Goal: Task Accomplishment & Management: Use online tool/utility

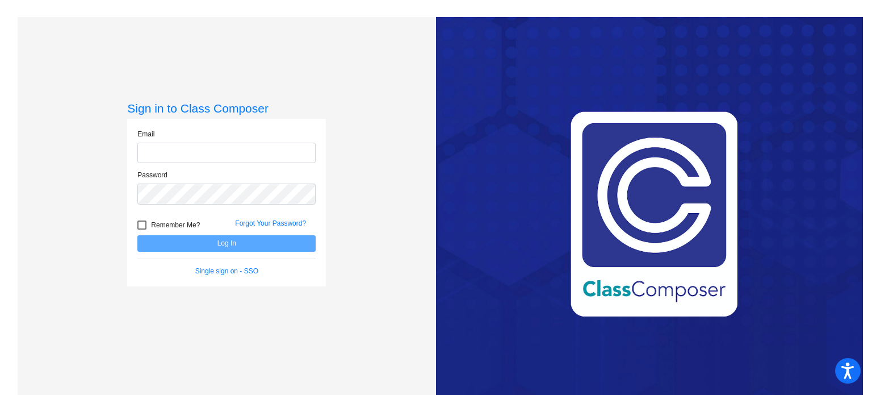
click at [271, 149] on input "email" at bounding box center [226, 153] width 178 height 21
type input "[EMAIL_ADDRESS][DOMAIN_NAME]"
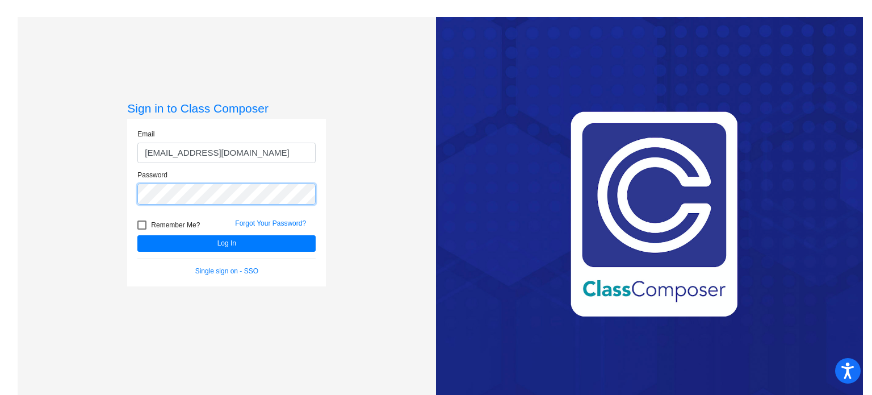
click at [137, 235] on button "Log In" at bounding box center [226, 243] width 178 height 16
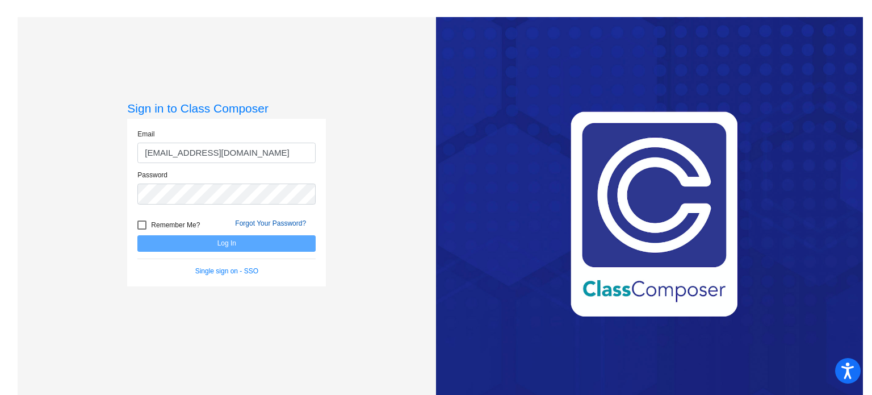
click at [294, 221] on link "Forgot Your Password?" at bounding box center [270, 223] width 71 height 8
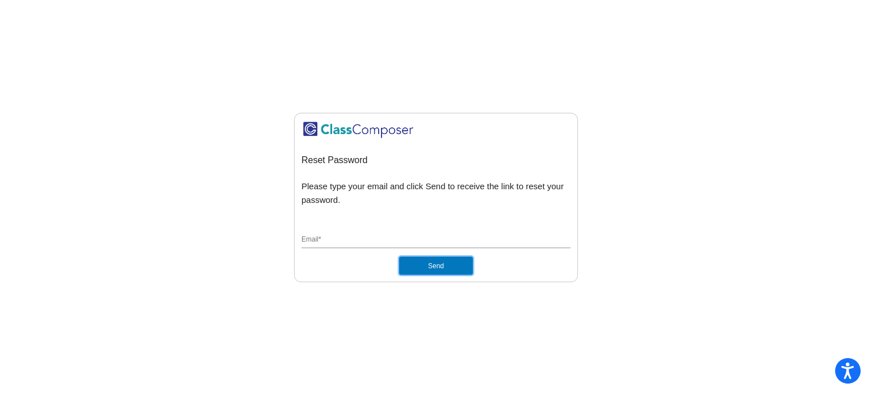
click at [412, 262] on button "Send" at bounding box center [436, 266] width 74 height 18
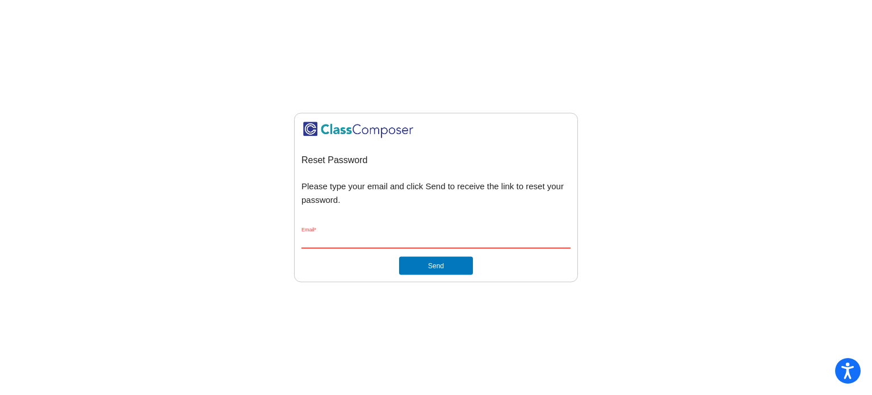
click at [372, 237] on input "Email *" at bounding box center [436, 240] width 269 height 10
type input "[EMAIL_ADDRESS][DOMAIN_NAME]"
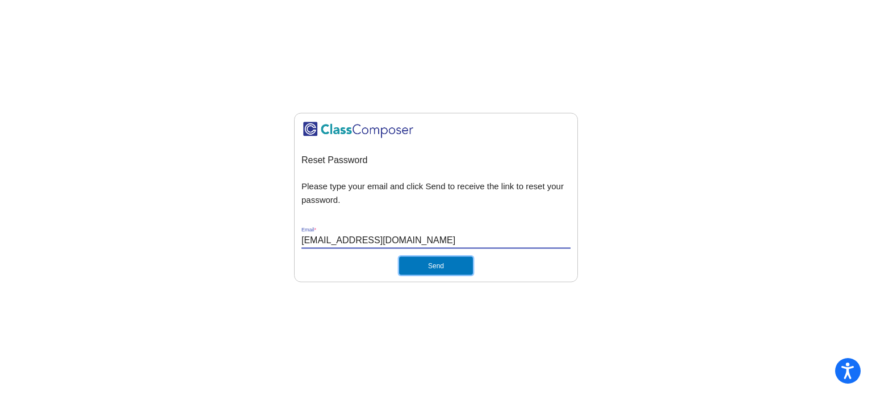
click at [420, 263] on button "Send" at bounding box center [436, 266] width 74 height 18
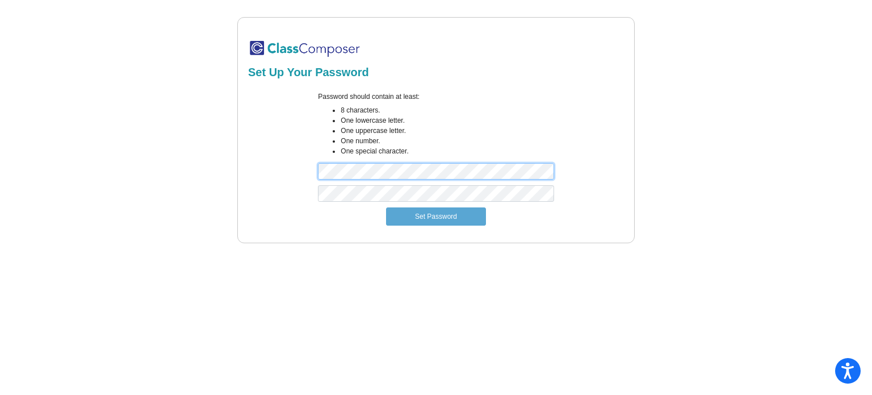
click at [284, 185] on div "Password should contain at least: 8 characters. One lowercase letter. One upper…" at bounding box center [435, 138] width 379 height 94
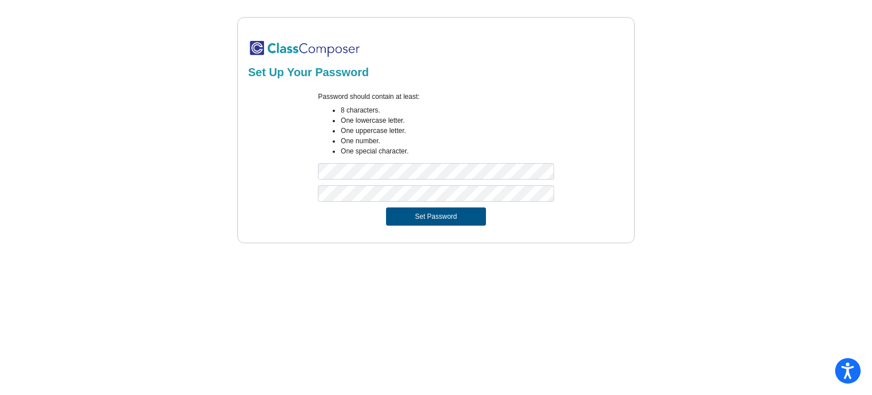
click at [399, 211] on button "Set Password" at bounding box center [436, 216] width 100 height 18
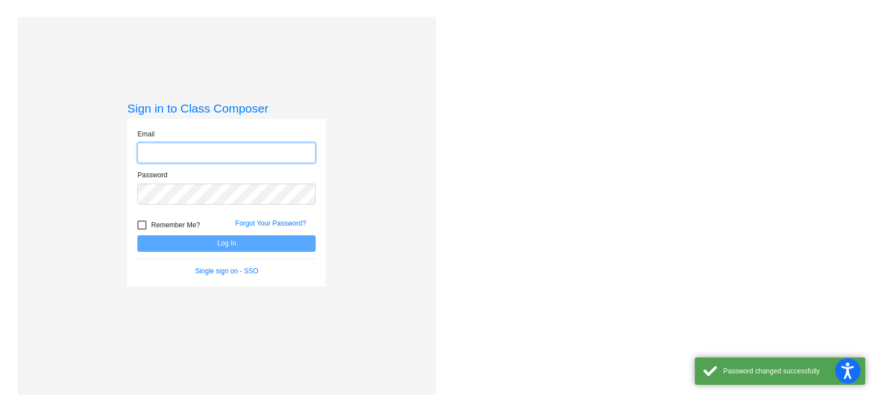
type input "[EMAIL_ADDRESS][DOMAIN_NAME]"
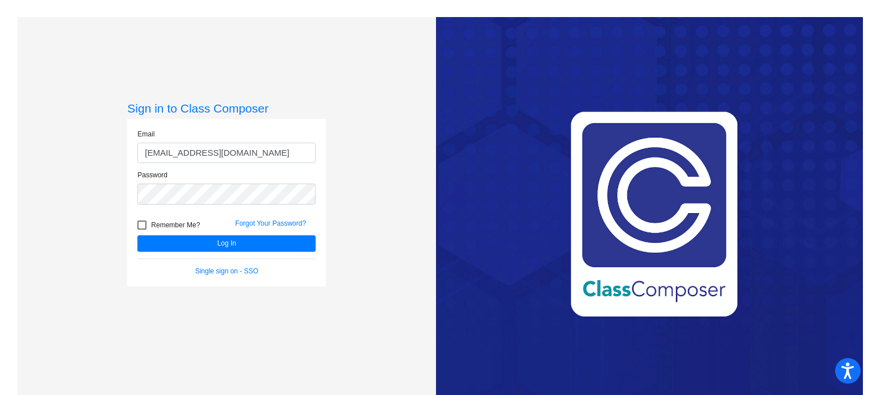
click at [140, 225] on div at bounding box center [141, 224] width 9 height 9
click at [141, 229] on input "Remember Me?" at bounding box center [141, 229] width 1 height 1
checkbox input "true"
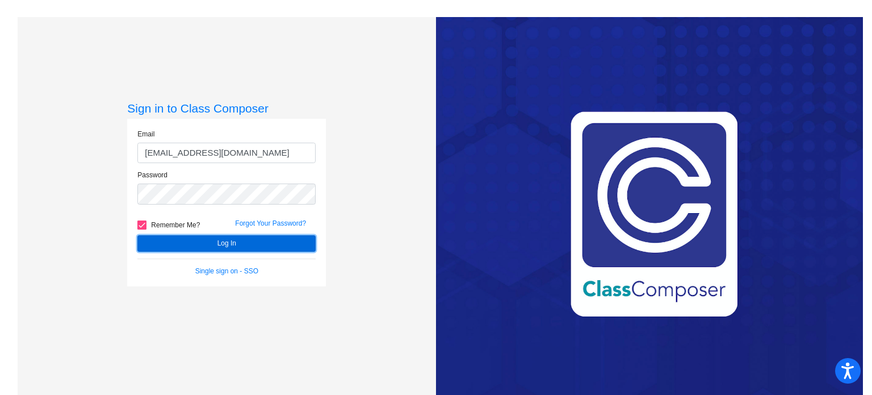
click at [156, 238] on button "Log In" at bounding box center [226, 243] width 178 height 16
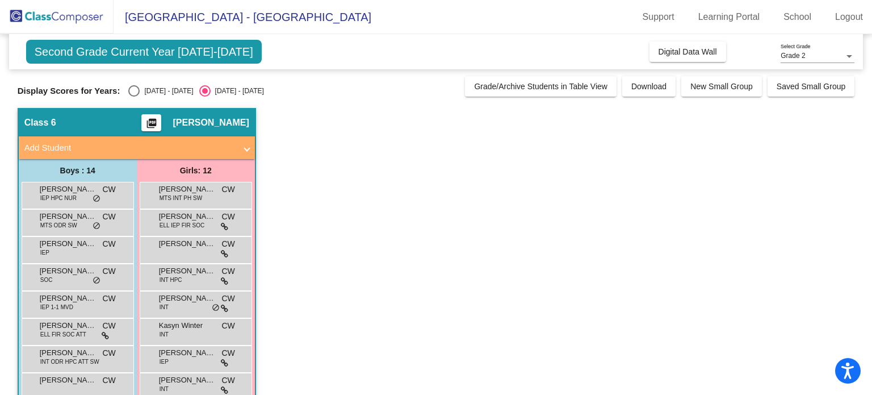
click at [157, 86] on div "[DATE] - [DATE]" at bounding box center [166, 91] width 53 height 10
click at [134, 97] on input "[DATE] - [DATE]" at bounding box center [133, 97] width 1 height 1
radio input "true"
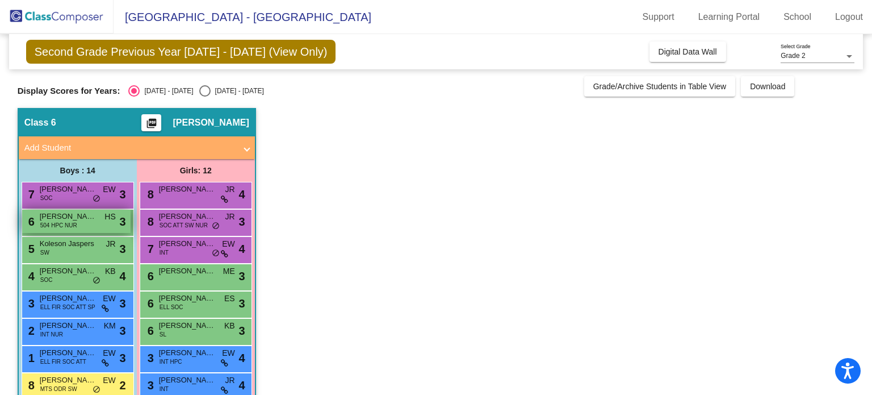
click at [91, 222] on div "6 [PERSON_NAME] 504 HPC NUR HS lock do_not_disturb_alt 3" at bounding box center [76, 221] width 108 height 23
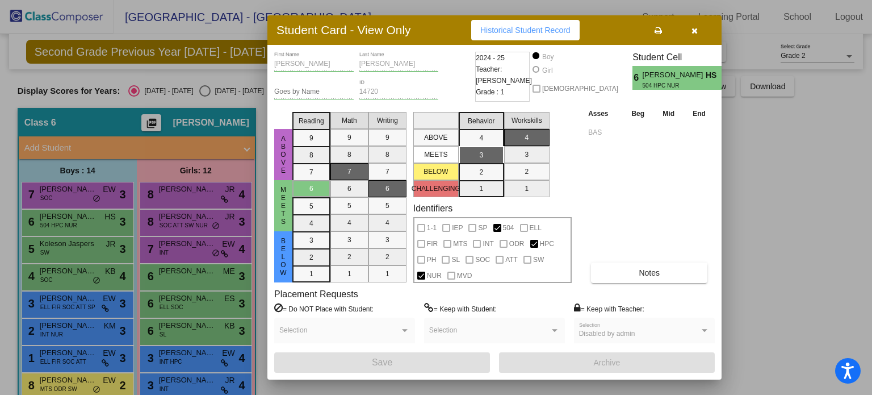
click at [54, 272] on div at bounding box center [436, 197] width 872 height 395
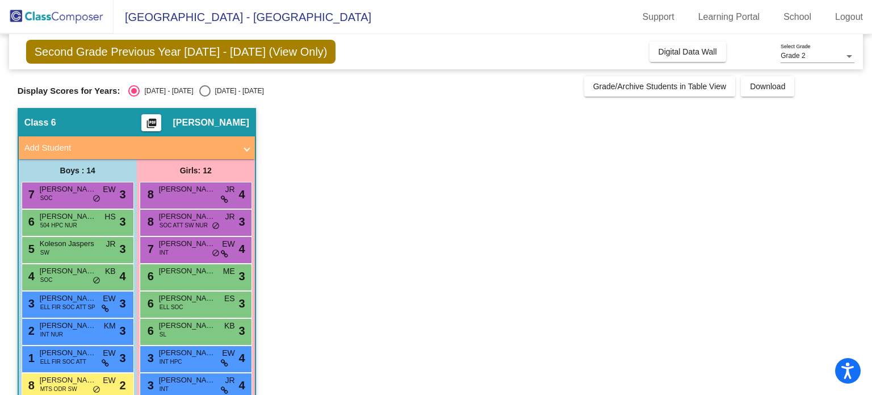
click at [54, 272] on span "[PERSON_NAME]" at bounding box center [68, 270] width 57 height 11
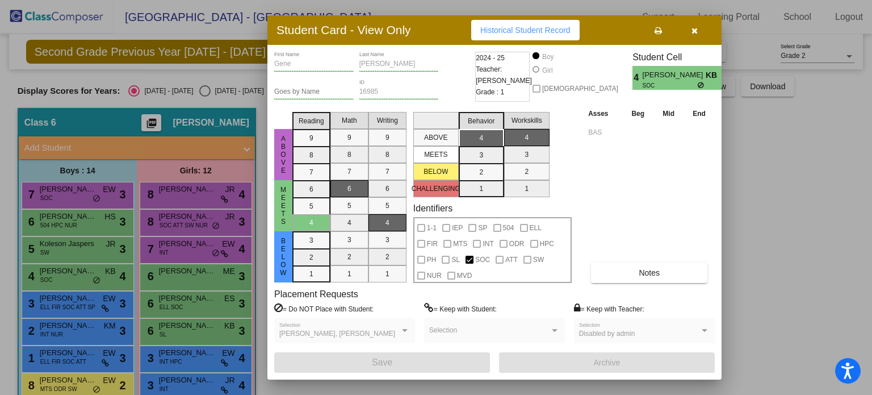
click at [74, 189] on div at bounding box center [436, 197] width 872 height 395
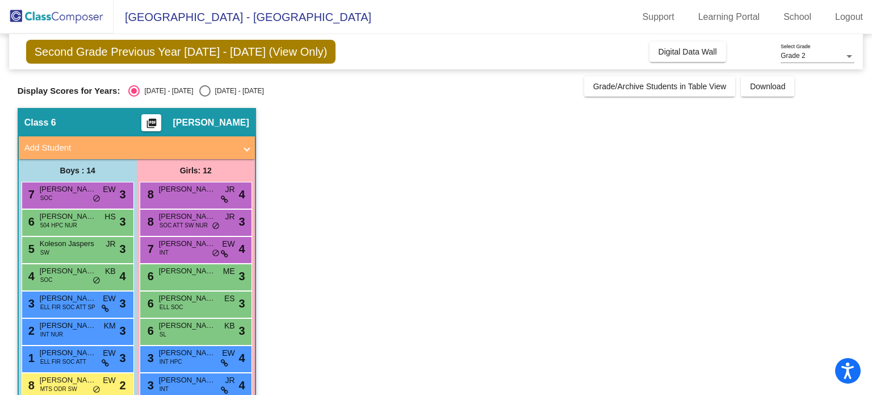
click at [74, 189] on span "[PERSON_NAME]" at bounding box center [68, 188] width 57 height 11
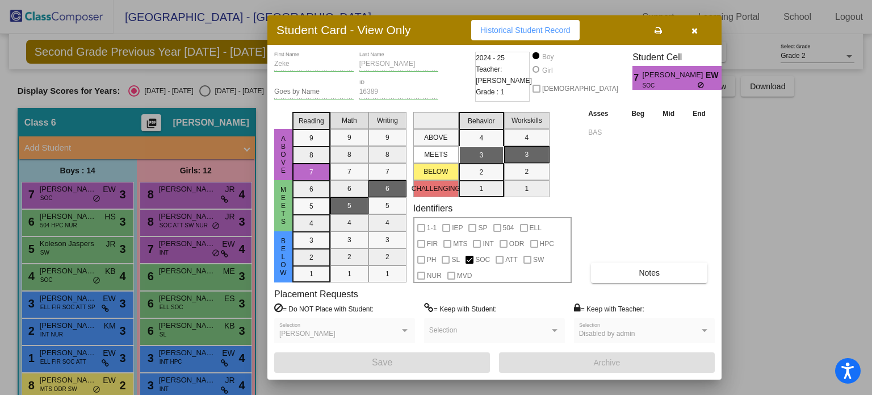
click at [93, 303] on div at bounding box center [436, 197] width 872 height 395
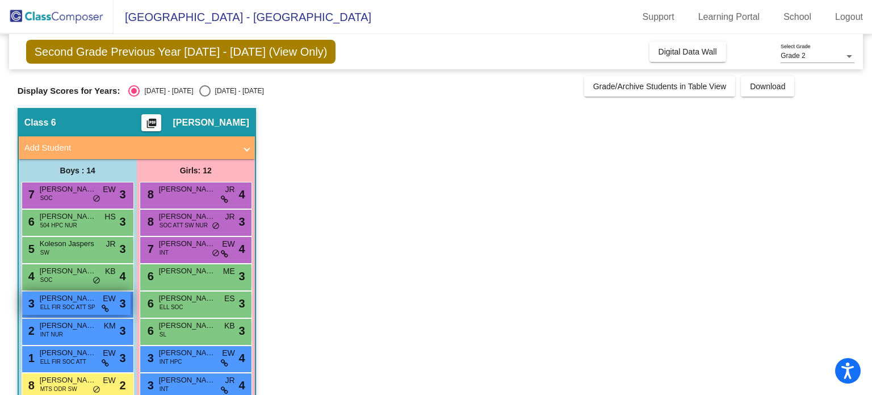
click at [93, 303] on span "ELL FIR SOC ATT SP" at bounding box center [67, 307] width 55 height 9
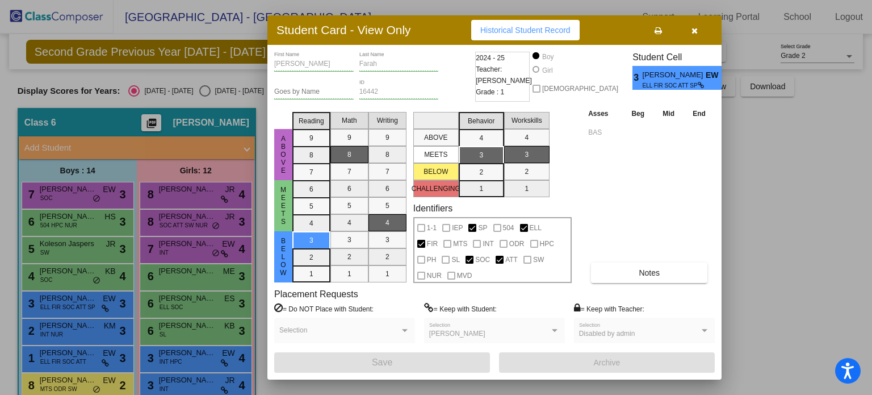
click at [82, 327] on div at bounding box center [436, 197] width 872 height 395
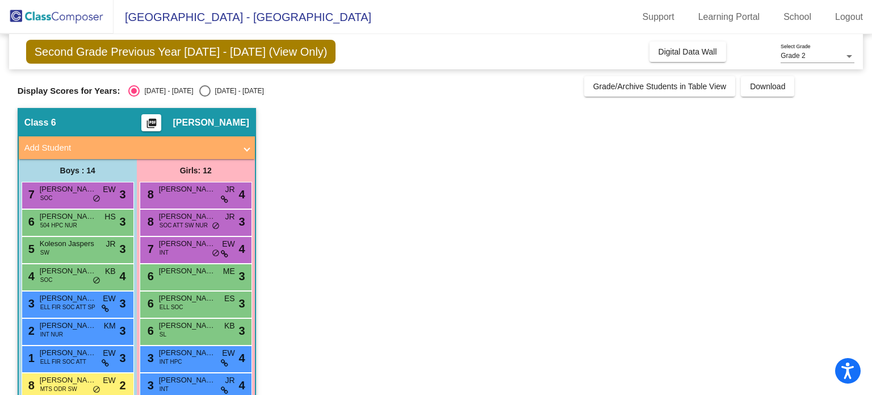
click at [82, 327] on span "[PERSON_NAME] [PERSON_NAME]" at bounding box center [68, 325] width 57 height 11
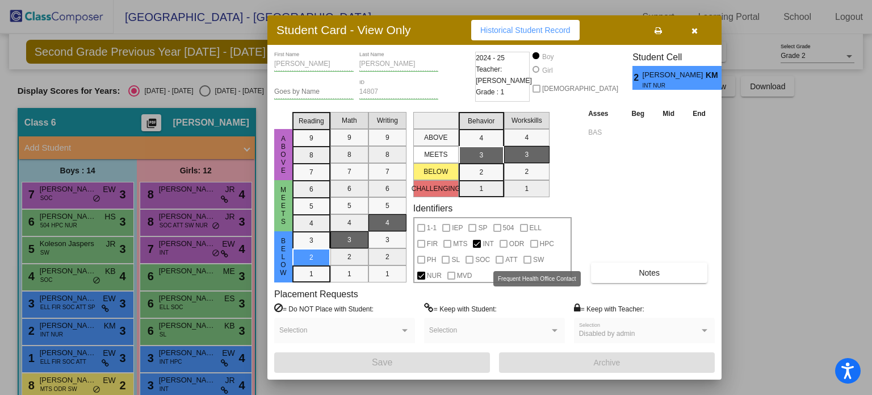
click at [442, 269] on span "NUR" at bounding box center [434, 276] width 15 height 14
drag, startPoint x: 872, startPoint y: 139, endPoint x: 871, endPoint y: 239, distance: 100.5
click at [871, 239] on div at bounding box center [436, 197] width 872 height 395
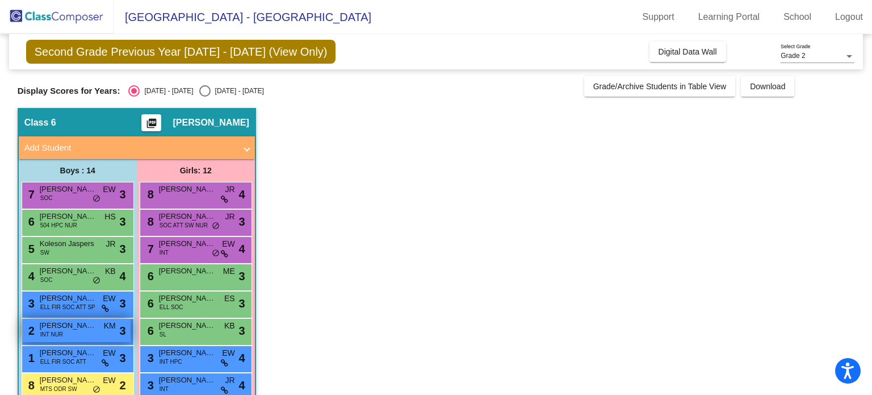
click at [87, 324] on span "[PERSON_NAME] [PERSON_NAME]" at bounding box center [68, 325] width 57 height 11
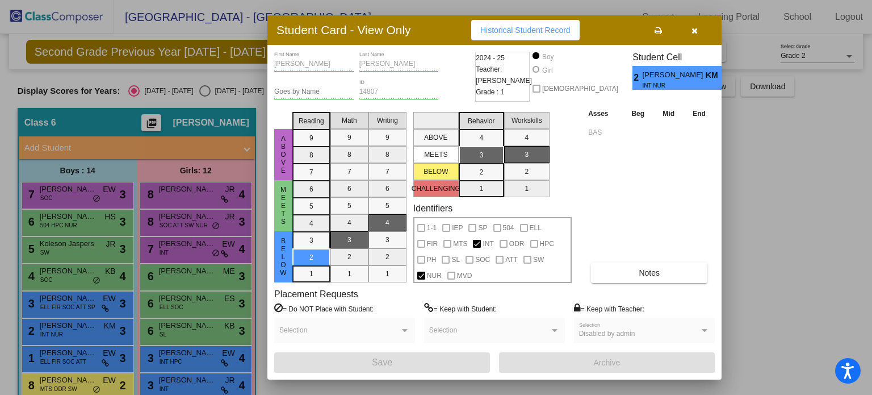
click at [545, 30] on span "Historical Student Record" at bounding box center [525, 30] width 90 height 9
click at [70, 356] on div at bounding box center [436, 197] width 872 height 395
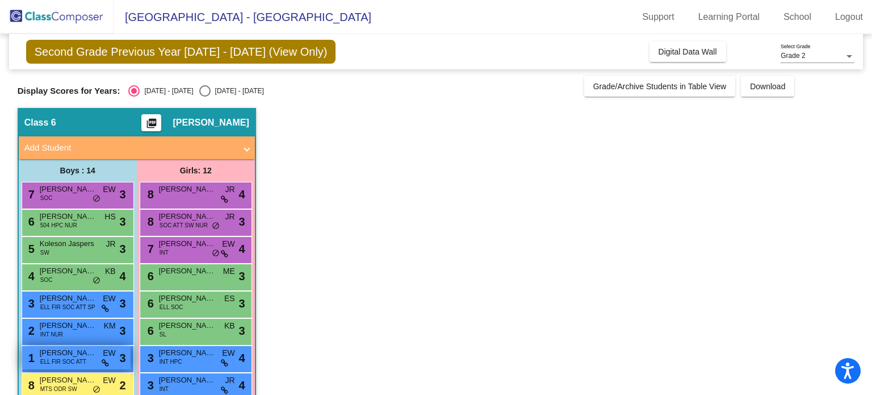
click at [106, 356] on span "EW" at bounding box center [109, 353] width 13 height 12
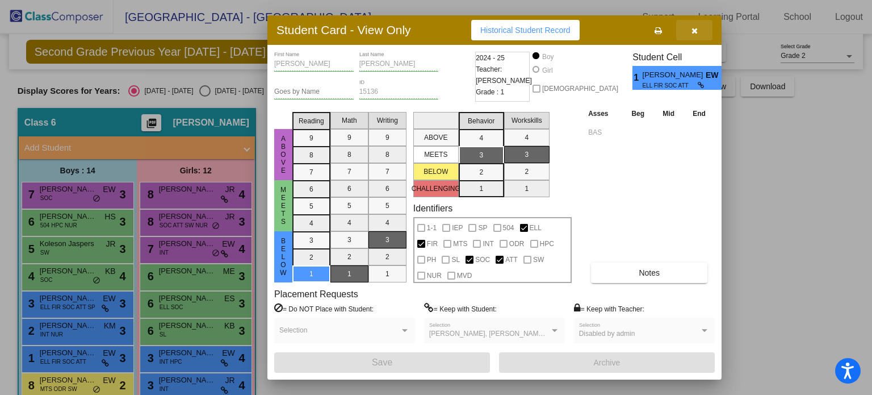
click at [693, 21] on button "button" at bounding box center [694, 30] width 36 height 20
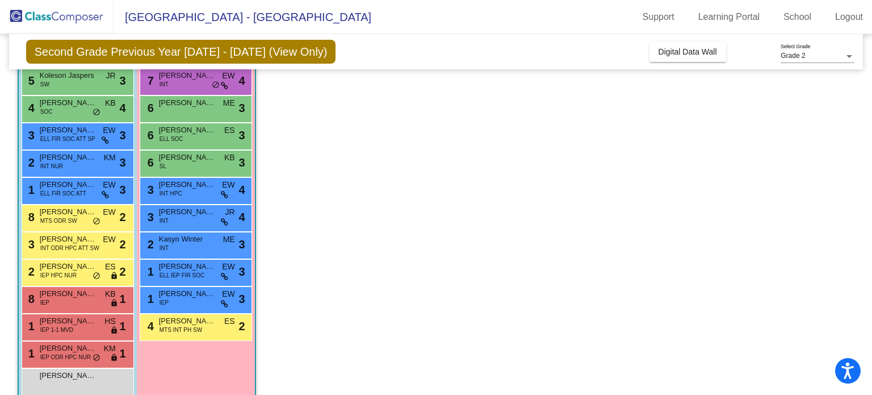
scroll to position [171, 0]
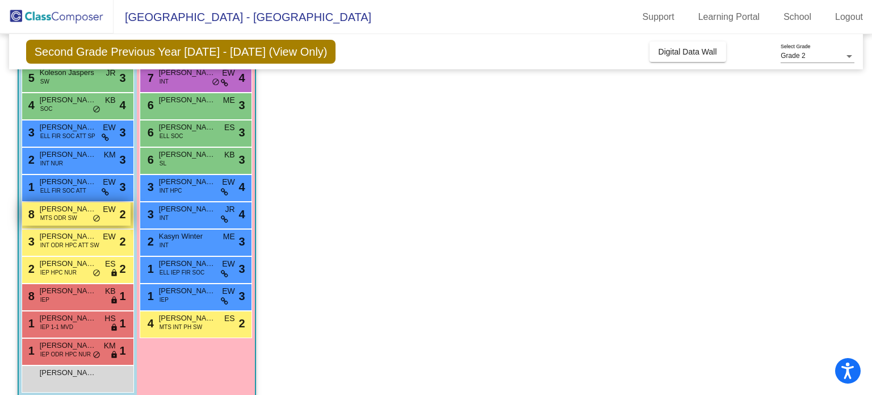
click at [68, 219] on span "MTS ODR SW" at bounding box center [58, 218] width 37 height 9
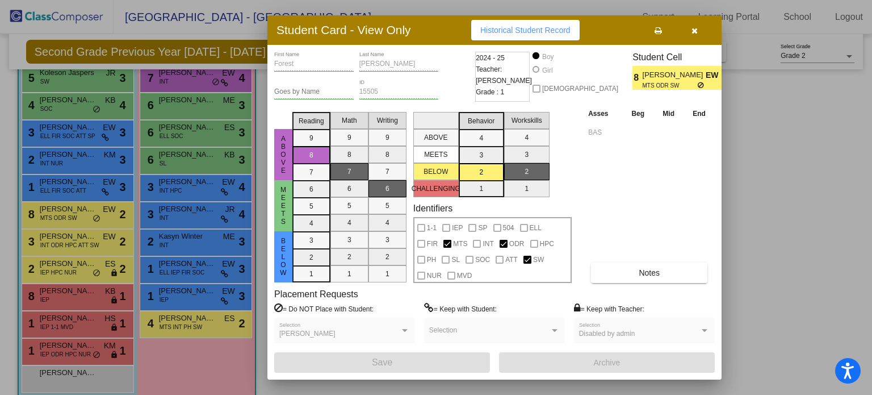
click at [513, 34] on span "Historical Student Record" at bounding box center [525, 30] width 90 height 9
click at [697, 32] on button "button" at bounding box center [694, 30] width 36 height 20
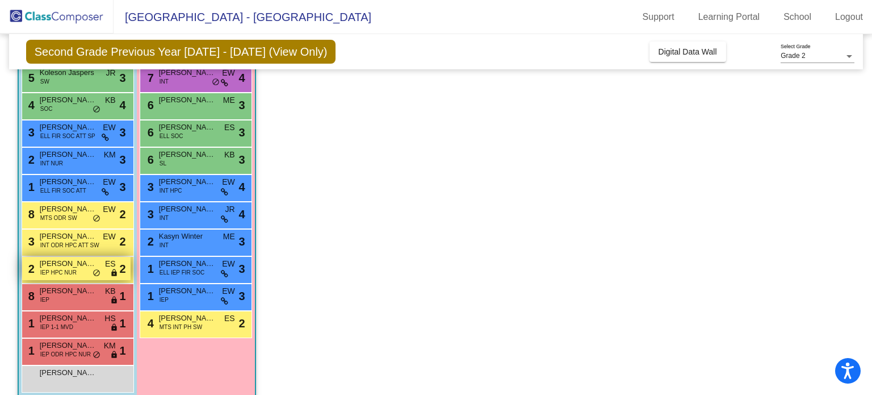
click at [75, 268] on span "IEP HPC NUR" at bounding box center [58, 272] width 36 height 9
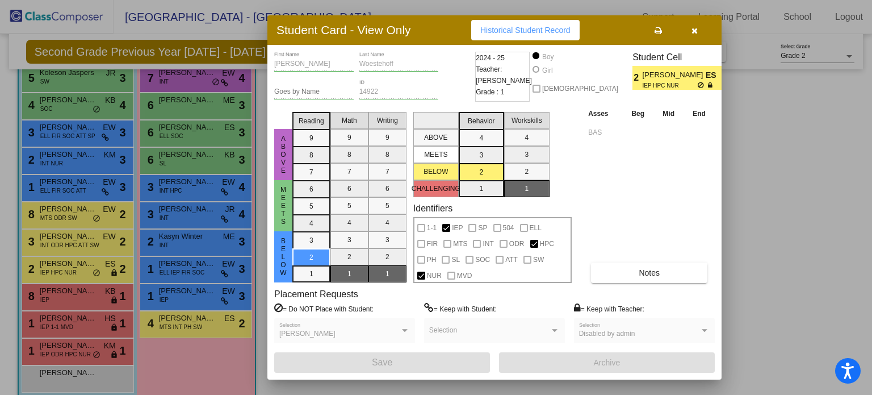
click at [75, 300] on div at bounding box center [436, 197] width 872 height 395
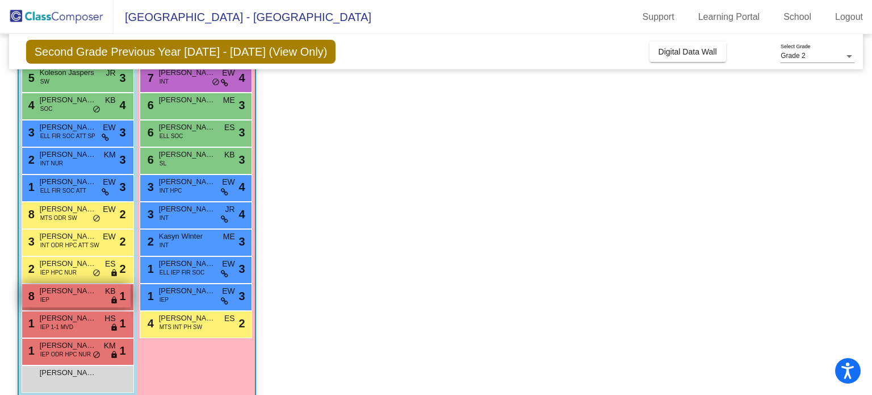
click at [77, 294] on span "[PERSON_NAME]" at bounding box center [68, 290] width 57 height 11
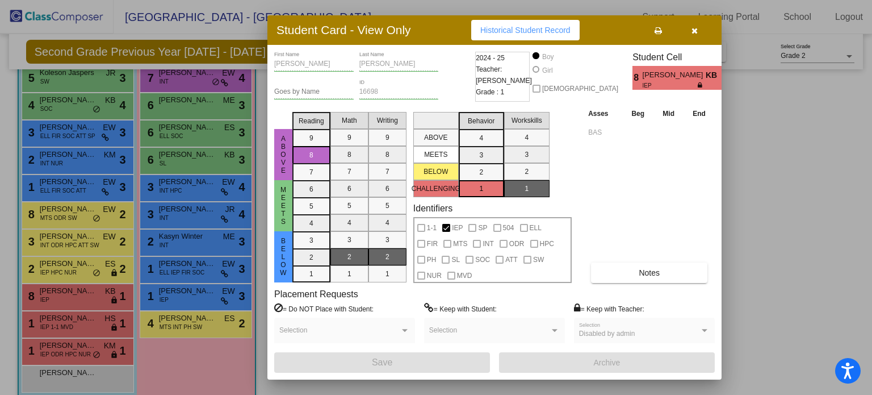
click at [78, 327] on div at bounding box center [436, 197] width 872 height 395
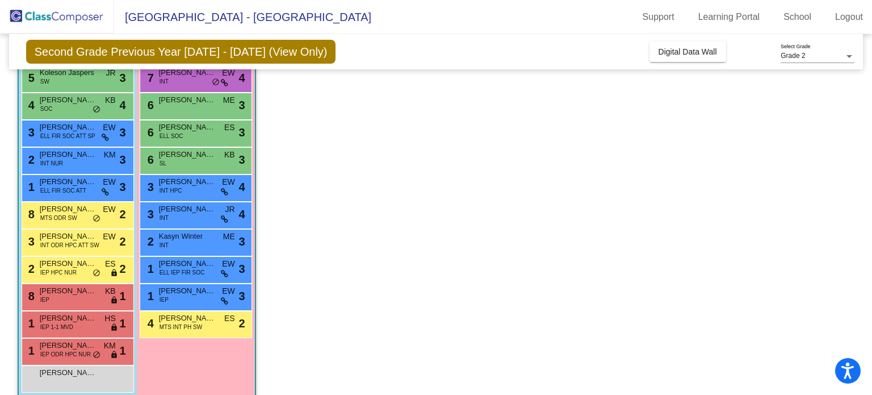
click at [78, 327] on div "1 [PERSON_NAME] IEP 1-1 MVD HS lock do_not_disturb_alt 1" at bounding box center [76, 322] width 108 height 23
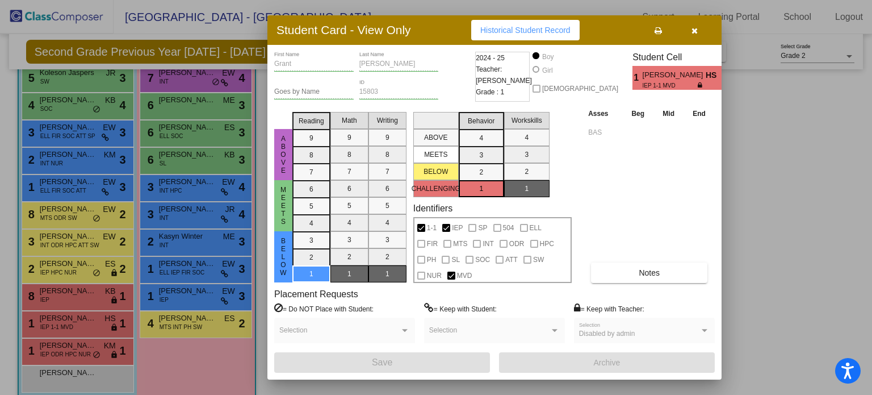
click at [78, 348] on div at bounding box center [436, 197] width 872 height 395
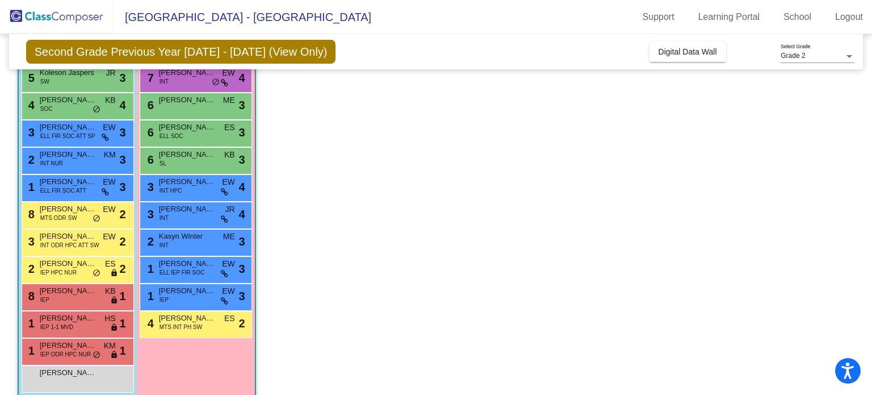
click at [78, 348] on span "[PERSON_NAME]" at bounding box center [68, 345] width 57 height 11
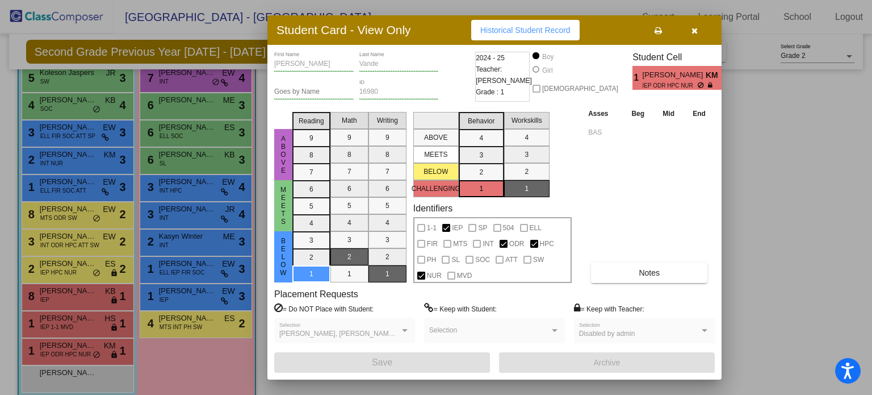
click at [552, 31] on span "Historical Student Record" at bounding box center [525, 30] width 90 height 9
click at [227, 316] on div at bounding box center [436, 197] width 872 height 395
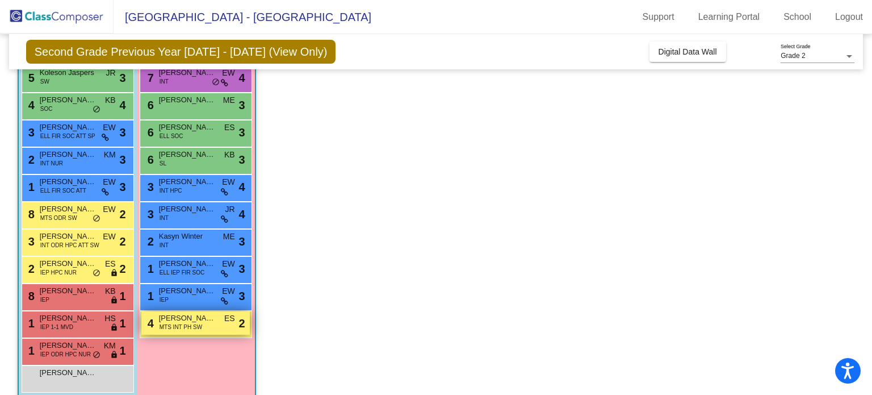
click at [227, 321] on span "ES" at bounding box center [229, 318] width 11 height 12
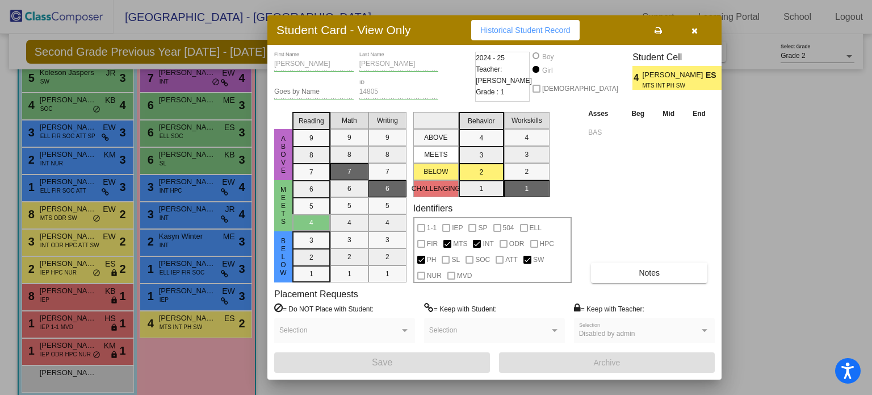
click at [224, 294] on div at bounding box center [436, 197] width 872 height 395
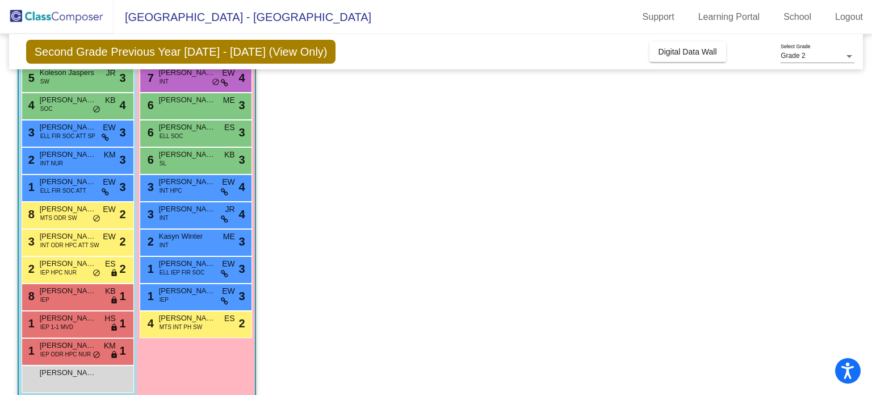
click at [224, 294] on span "EW" at bounding box center [228, 291] width 13 height 12
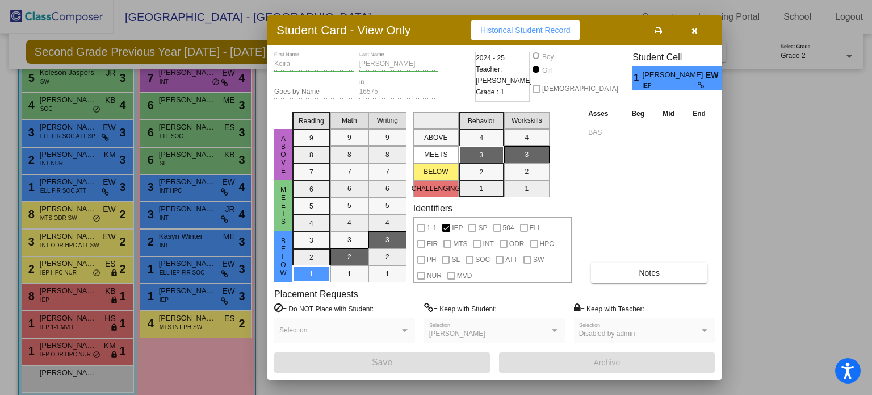
click at [200, 265] on div at bounding box center [436, 197] width 872 height 395
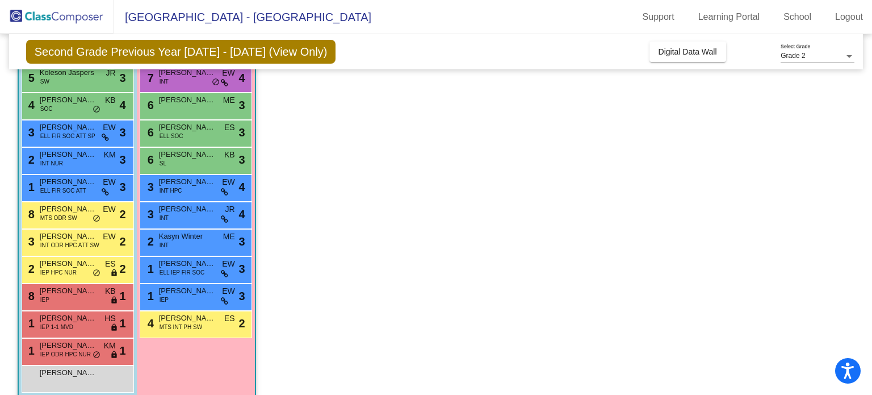
click at [200, 265] on span "[PERSON_NAME]" at bounding box center [187, 263] width 57 height 11
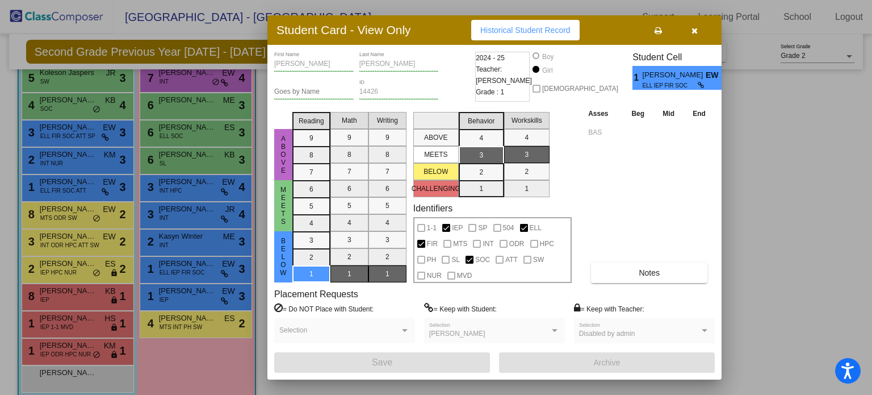
click at [197, 236] on div at bounding box center [436, 197] width 872 height 395
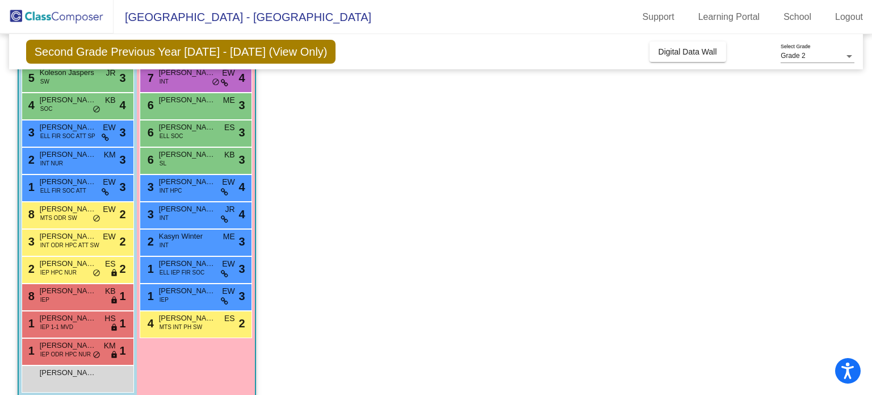
click at [197, 236] on span "Kasyn Winter" at bounding box center [187, 236] width 57 height 11
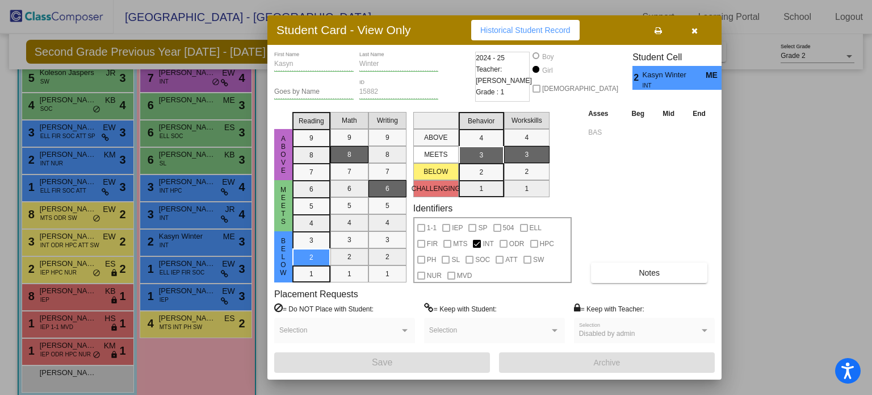
click at [210, 210] on div at bounding box center [436, 197] width 872 height 395
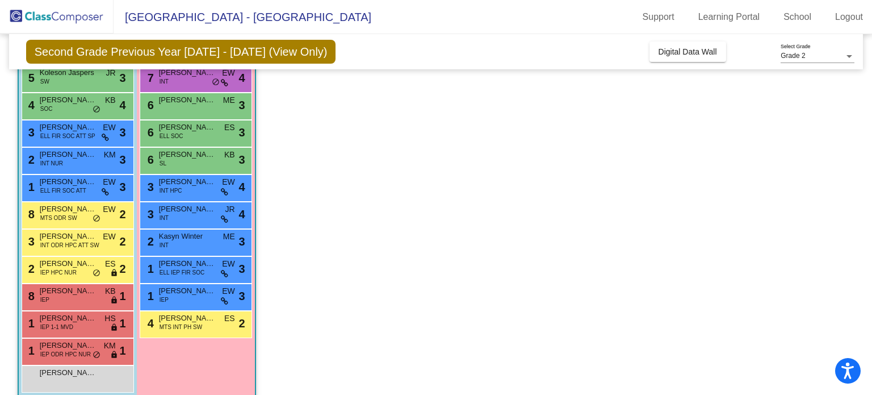
click at [210, 210] on span "[PERSON_NAME]" at bounding box center [187, 208] width 57 height 11
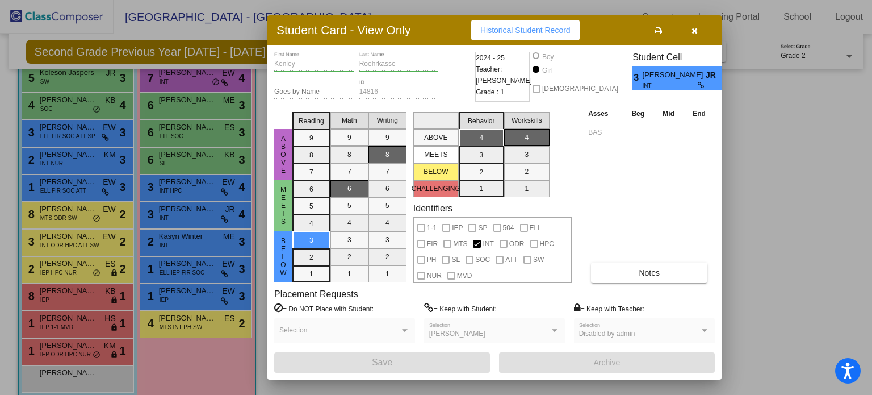
click at [211, 186] on div at bounding box center [436, 197] width 872 height 395
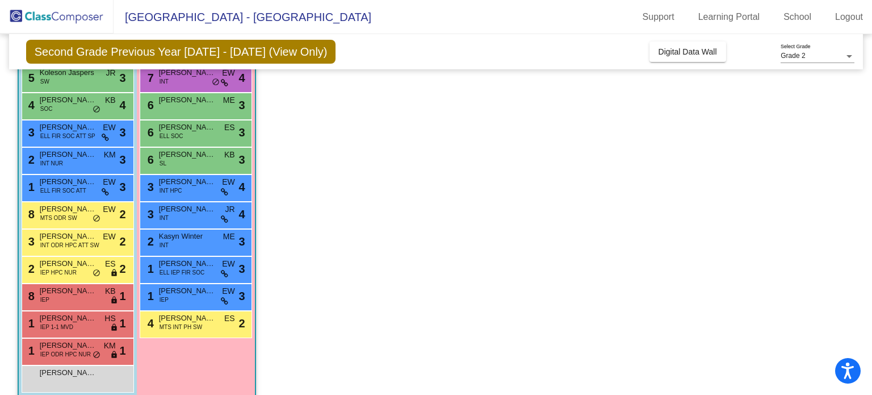
click at [211, 186] on div "3 [PERSON_NAME] INT HPC EW lock do_not_disturb_alt 4" at bounding box center [195, 186] width 108 height 23
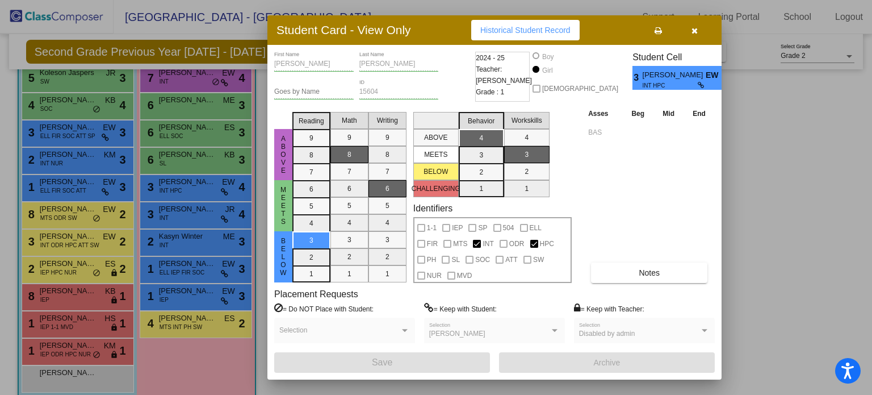
click at [204, 159] on div at bounding box center [436, 197] width 872 height 395
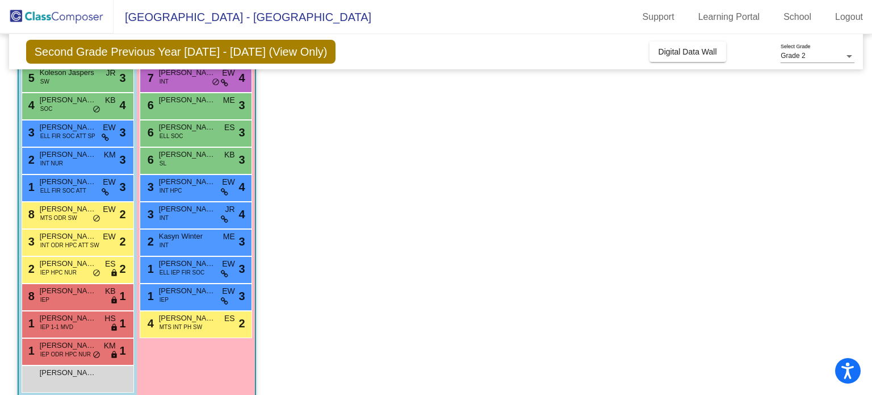
click at [204, 159] on div "6 [PERSON_NAME] SL KB lock do_not_disturb_alt 3" at bounding box center [195, 159] width 108 height 23
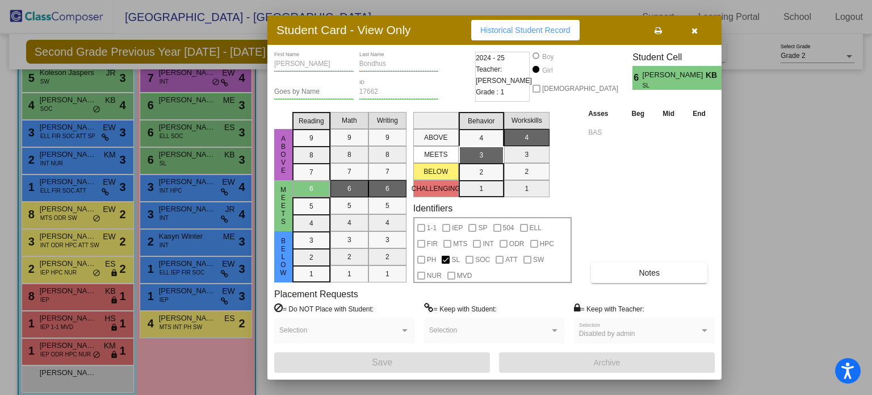
click at [206, 131] on div at bounding box center [436, 197] width 872 height 395
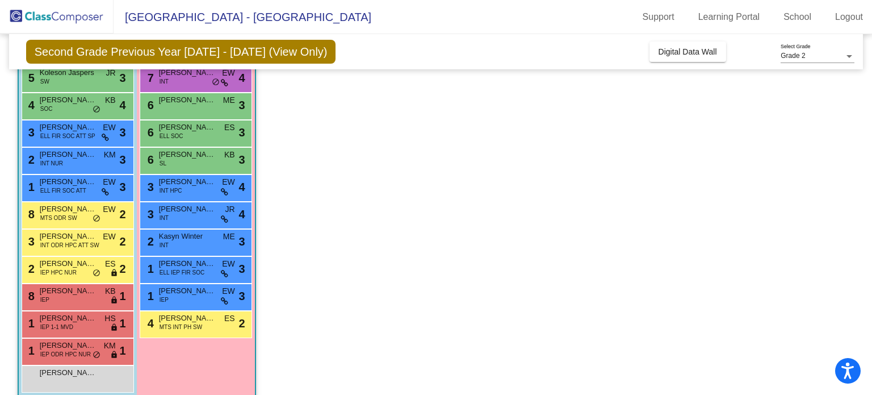
click at [206, 131] on span "[PERSON_NAME]" at bounding box center [187, 127] width 57 height 11
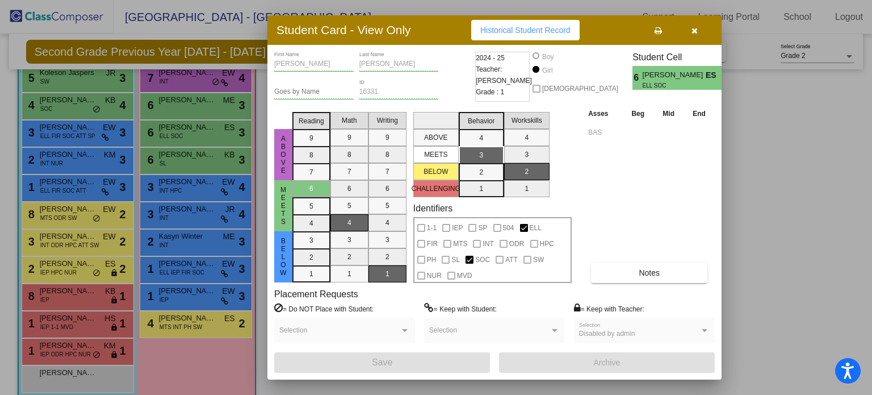
click at [205, 104] on div at bounding box center [436, 197] width 872 height 395
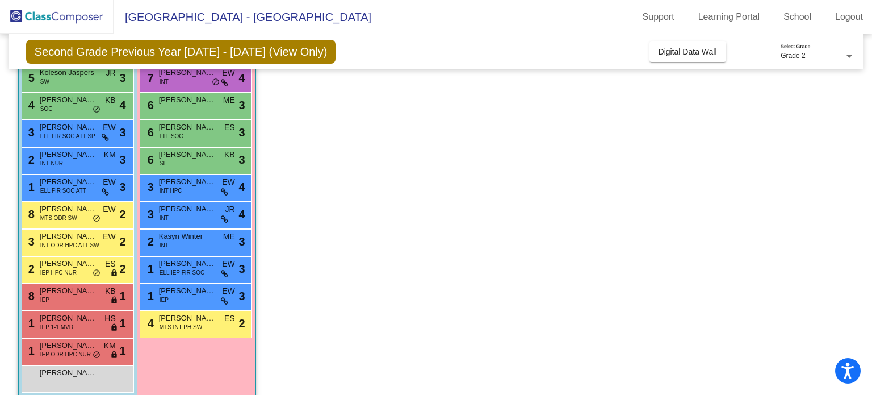
click at [205, 104] on div "6 [PERSON_NAME] ME lock do_not_disturb_alt 3" at bounding box center [195, 104] width 108 height 23
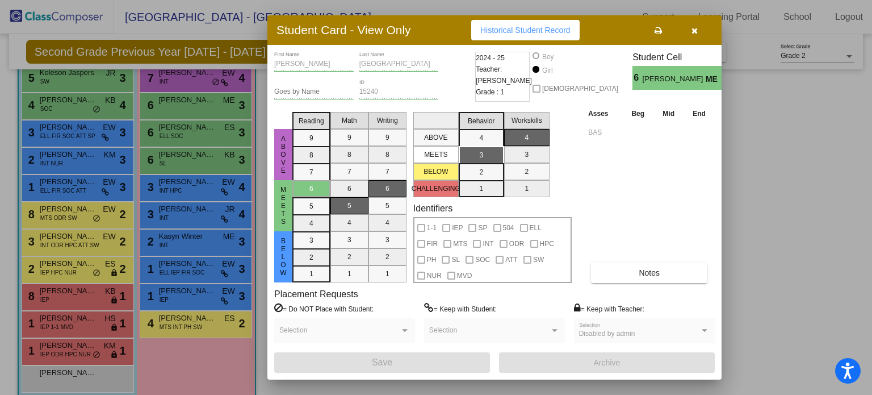
click at [695, 29] on icon "button" at bounding box center [695, 31] width 6 height 8
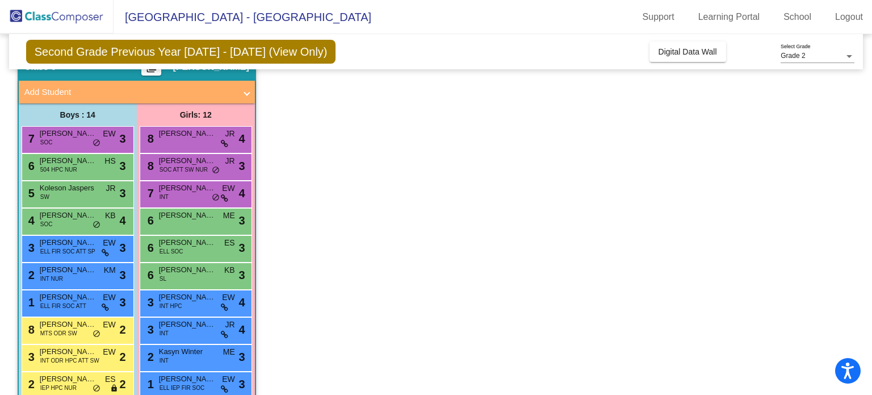
scroll to position [55, 0]
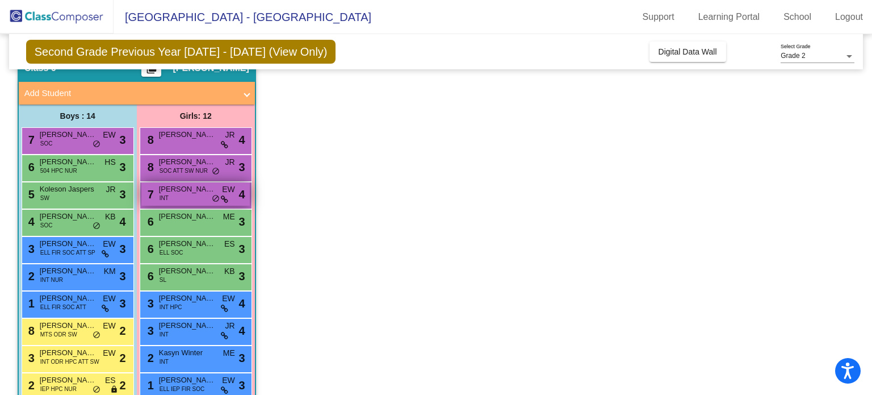
click at [191, 193] on span "[PERSON_NAME]" at bounding box center [187, 188] width 57 height 11
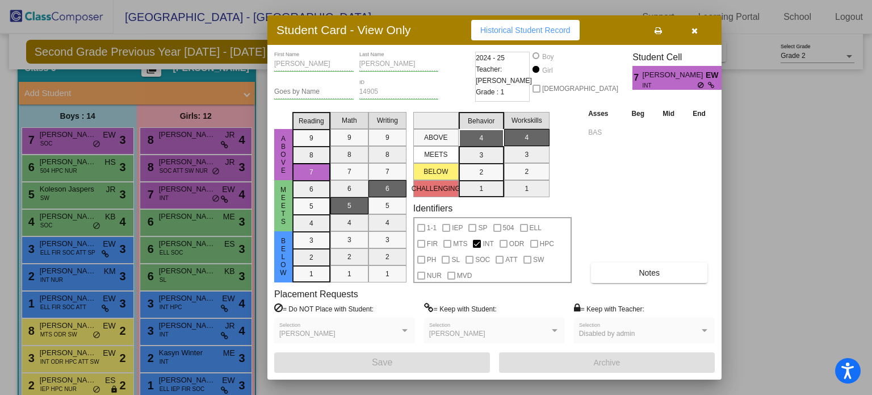
click at [184, 165] on div at bounding box center [436, 197] width 872 height 395
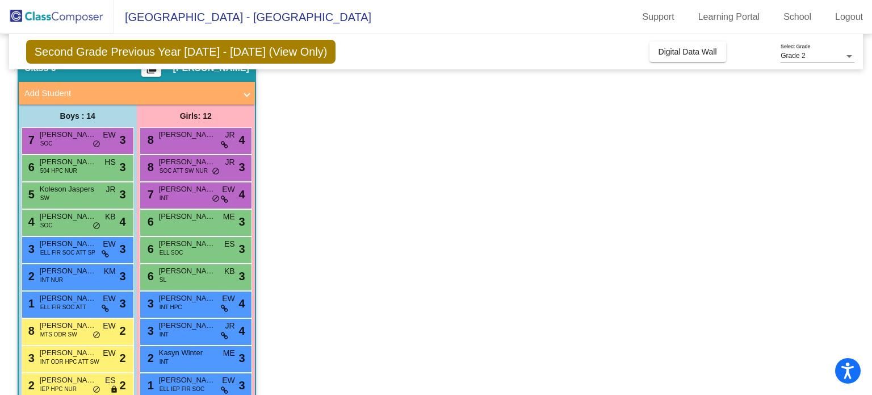
click at [184, 166] on span "SOC ATT SW NUR" at bounding box center [184, 170] width 48 height 9
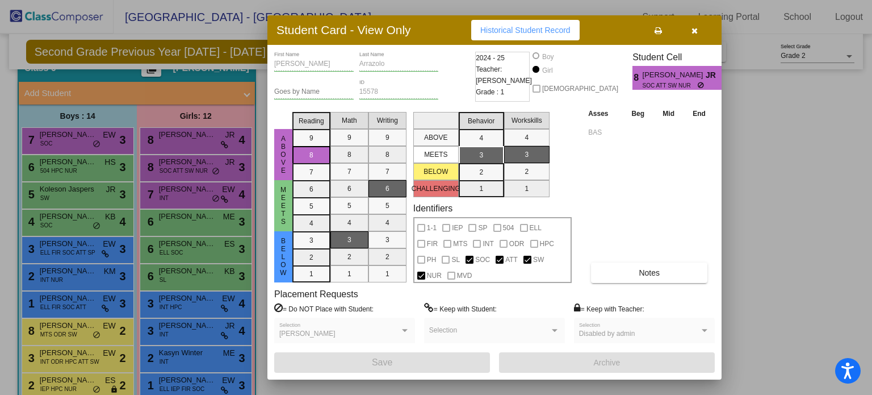
click at [174, 140] on div at bounding box center [436, 197] width 872 height 395
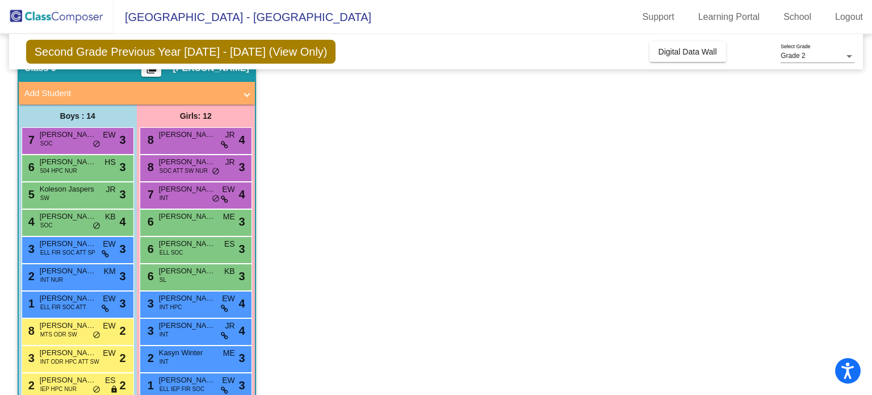
click at [174, 140] on div "8 [PERSON_NAME] lock do_not_disturb_alt 4" at bounding box center [195, 139] width 108 height 23
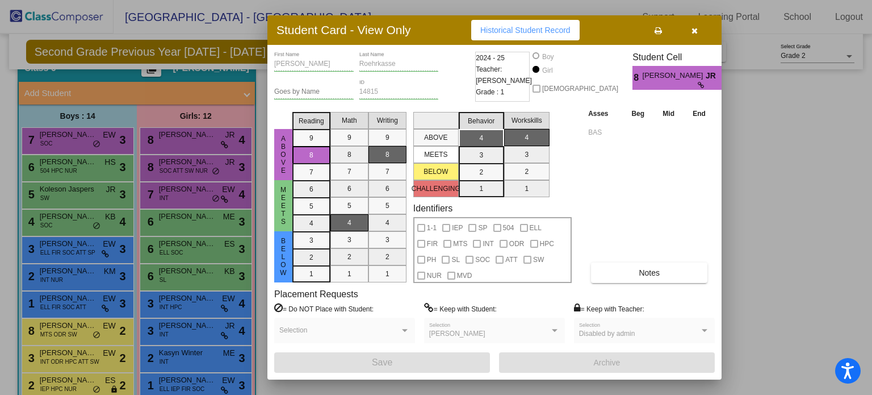
click at [180, 161] on div at bounding box center [436, 197] width 872 height 395
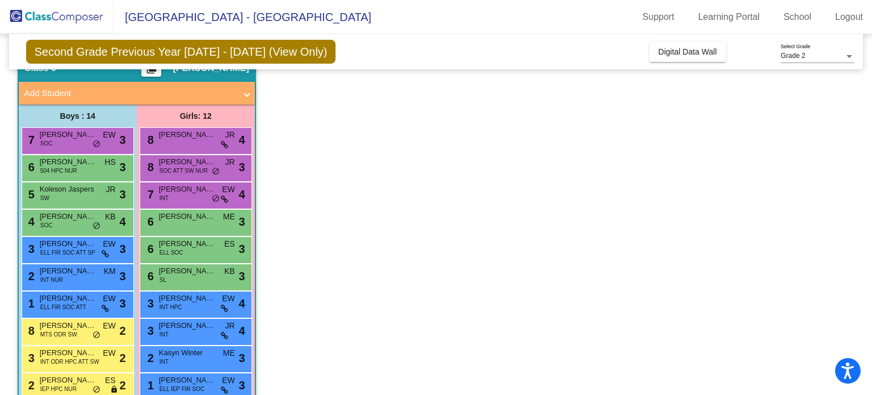
click at [180, 161] on span "[PERSON_NAME]" at bounding box center [187, 161] width 57 height 11
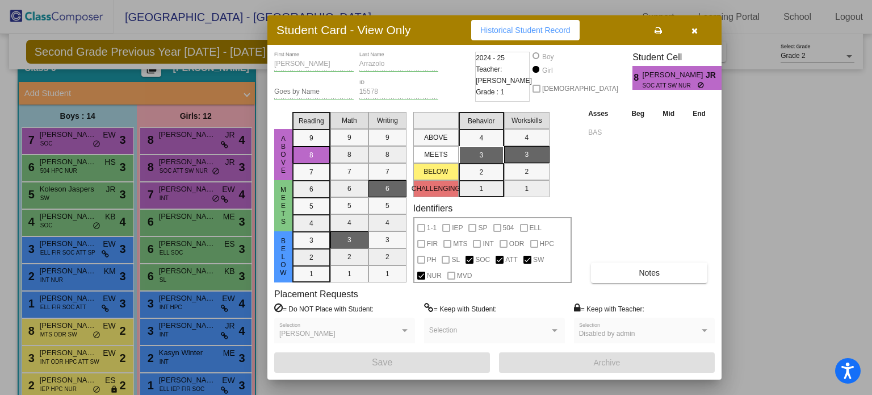
click at [91, 132] on div at bounding box center [436, 197] width 872 height 395
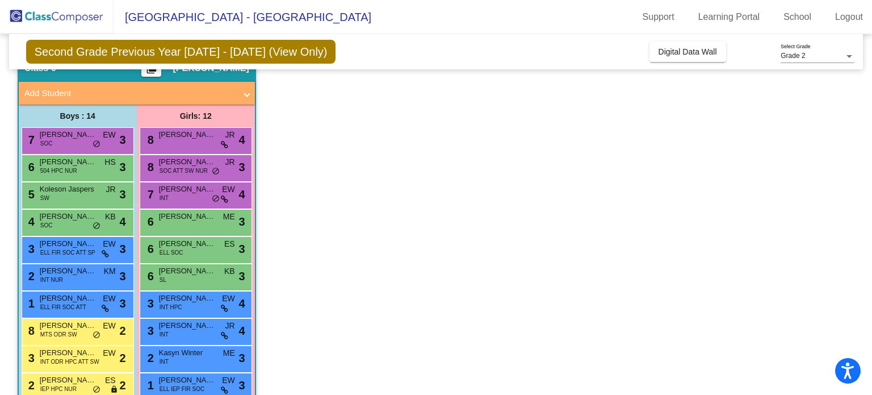
click at [91, 132] on span "[PERSON_NAME]" at bounding box center [68, 134] width 57 height 11
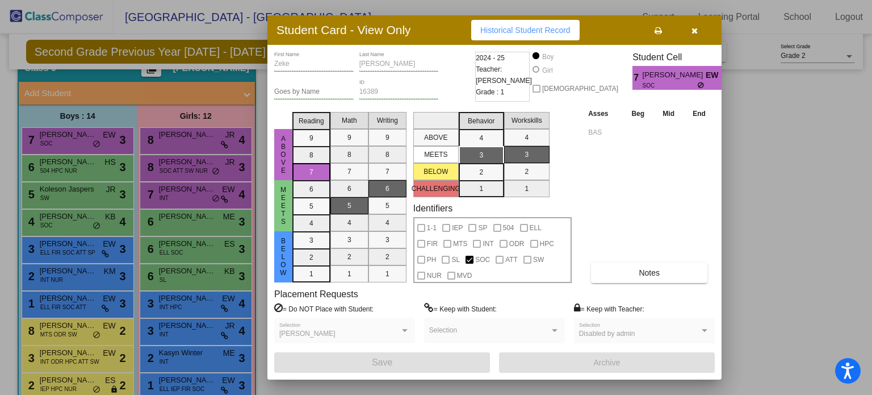
click at [75, 161] on div at bounding box center [436, 197] width 872 height 395
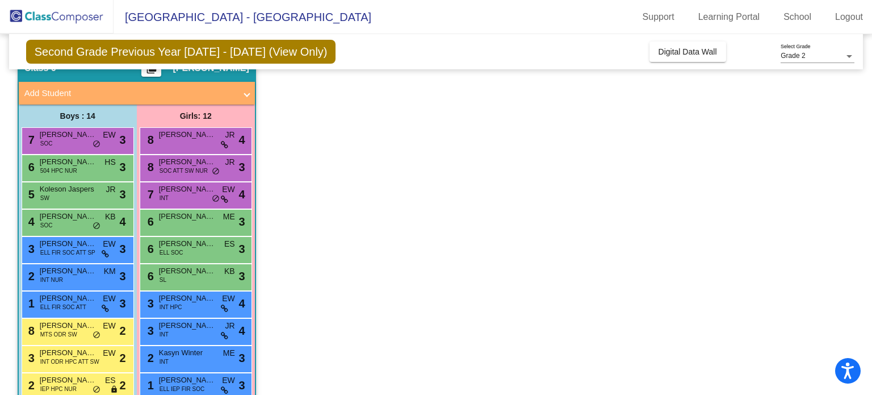
click at [75, 161] on span "[PERSON_NAME]" at bounding box center [68, 161] width 57 height 11
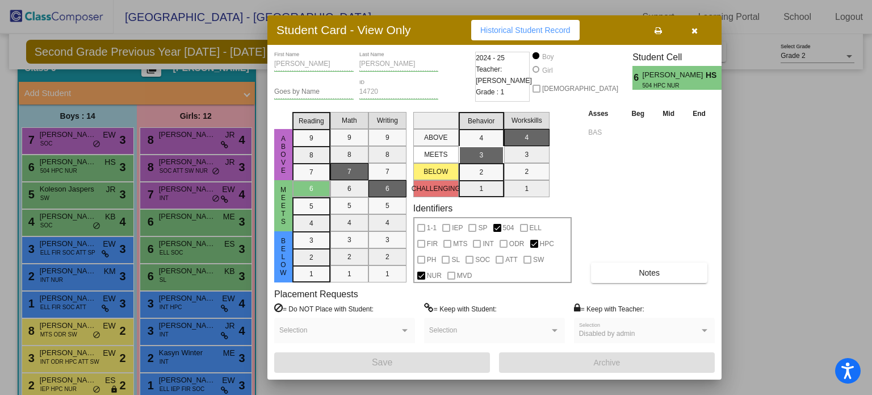
click at [70, 193] on div at bounding box center [436, 197] width 872 height 395
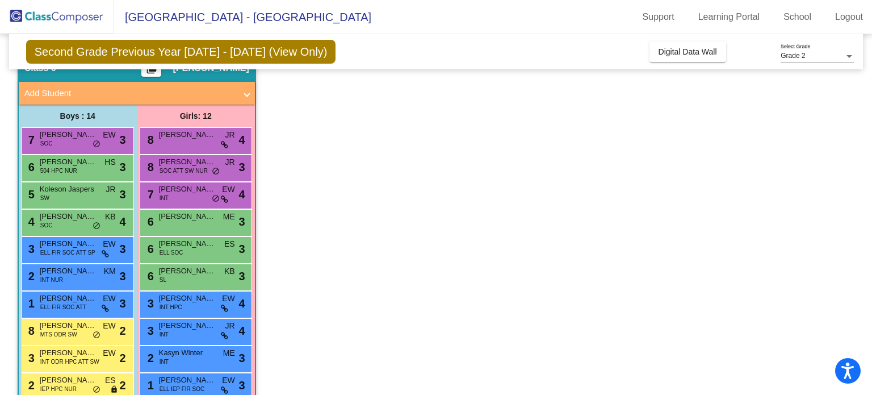
click at [70, 193] on span "Koleson Jaspers" at bounding box center [68, 188] width 57 height 11
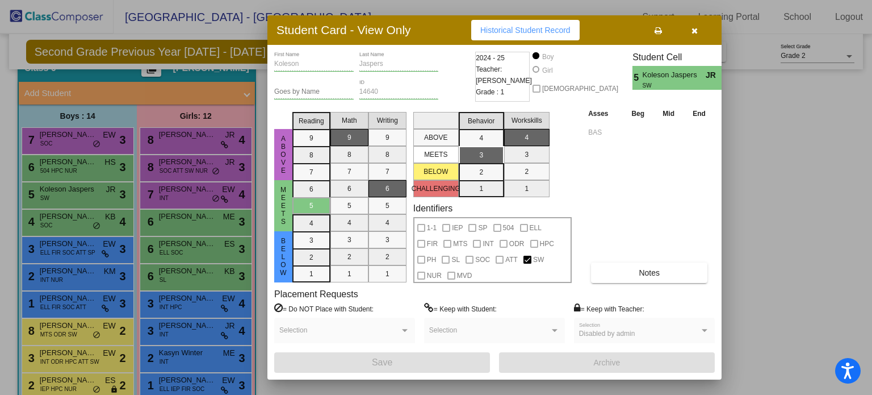
click at [87, 215] on div at bounding box center [436, 197] width 872 height 395
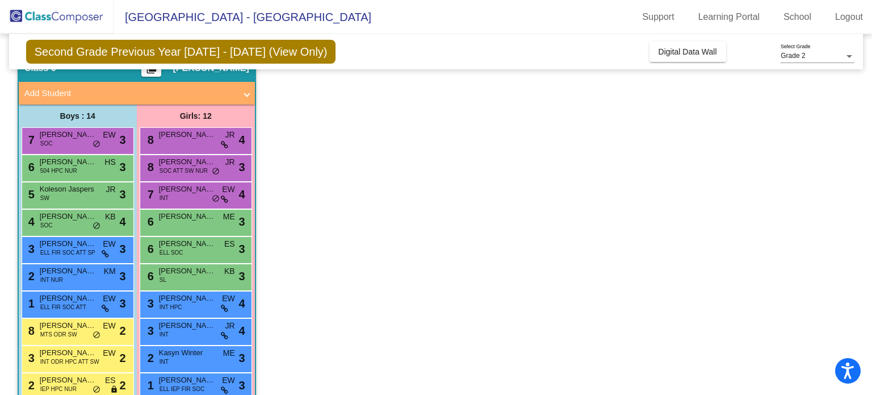
click at [87, 215] on span "[PERSON_NAME]" at bounding box center [68, 216] width 57 height 11
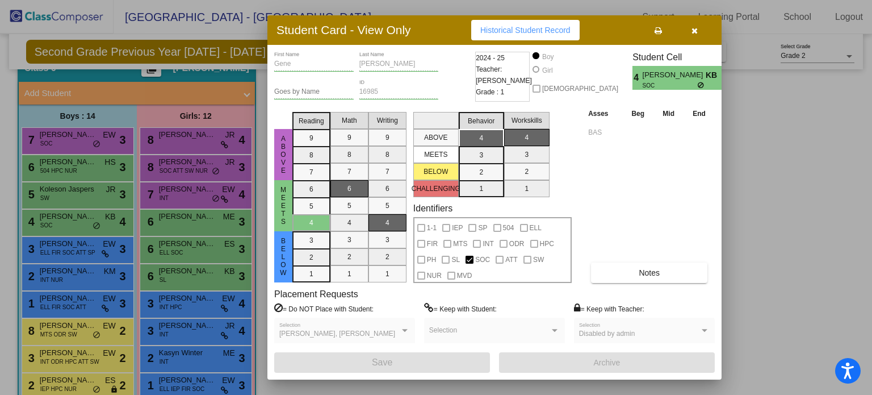
click at [82, 164] on div at bounding box center [436, 197] width 872 height 395
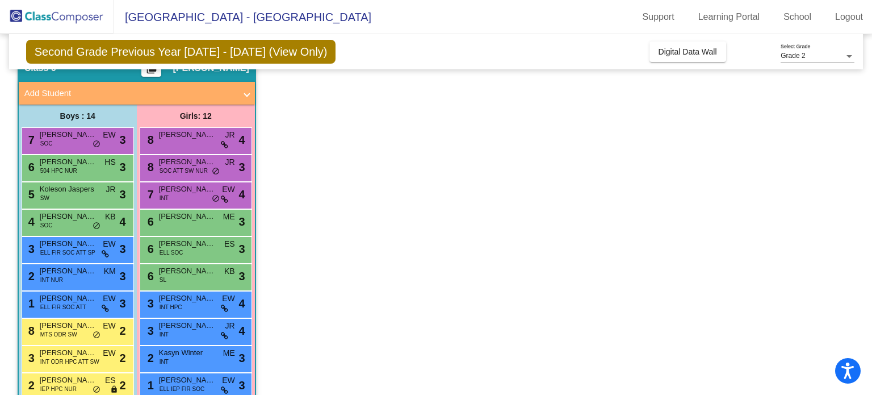
click at [82, 164] on span "[PERSON_NAME]" at bounding box center [68, 161] width 57 height 11
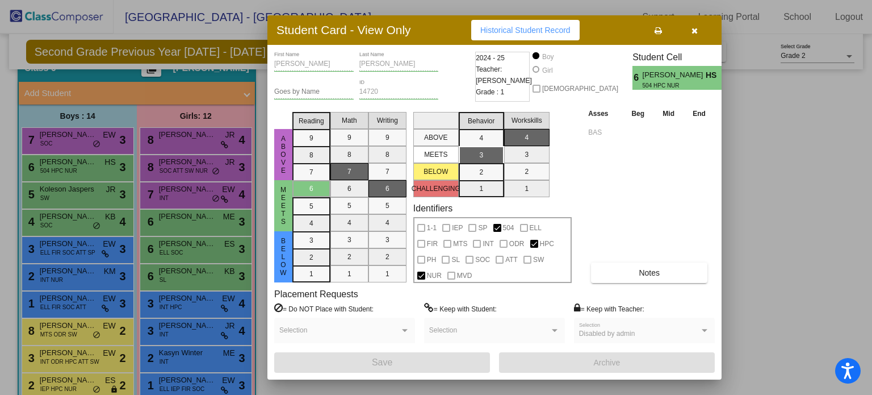
click at [68, 273] on div at bounding box center [436, 197] width 872 height 395
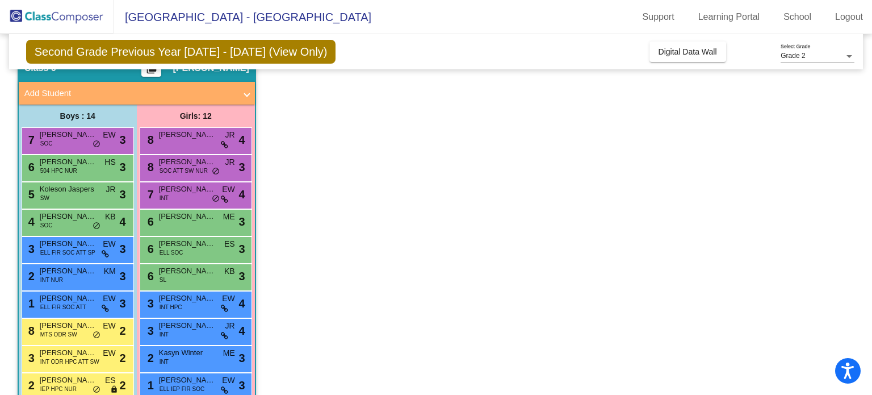
click at [68, 273] on span "[PERSON_NAME] [PERSON_NAME]" at bounding box center [68, 270] width 57 height 11
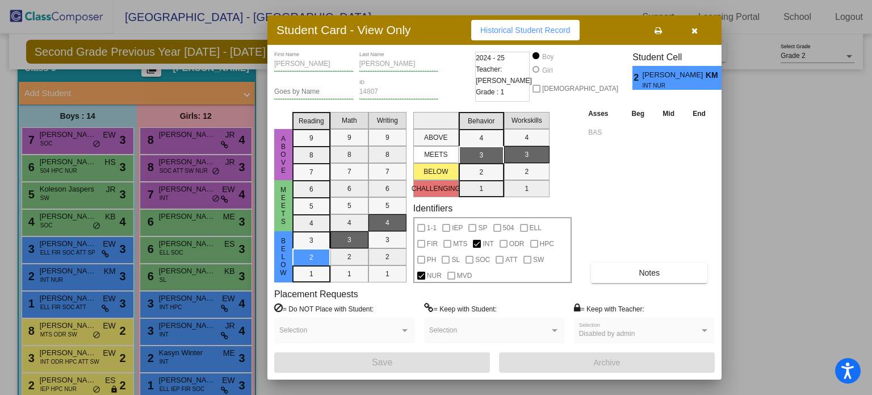
click at [80, 382] on div at bounding box center [436, 197] width 872 height 395
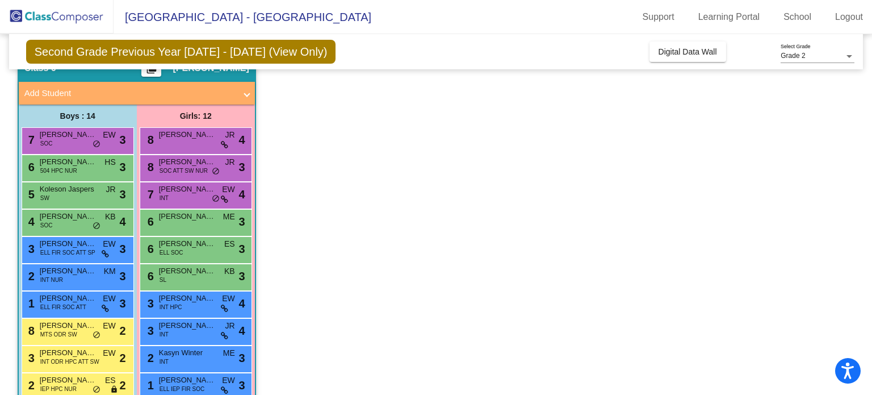
click at [80, 382] on span "[PERSON_NAME]" at bounding box center [68, 379] width 57 height 11
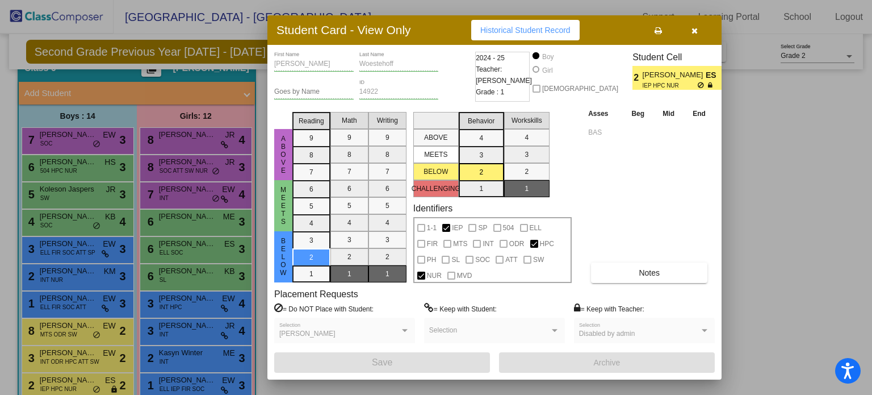
click at [203, 141] on div at bounding box center [436, 197] width 872 height 395
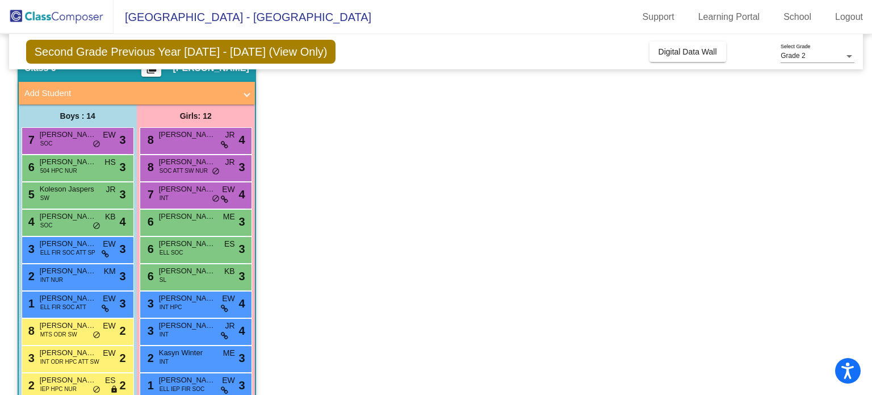
click at [203, 141] on div "8 [PERSON_NAME] lock do_not_disturb_alt 4" at bounding box center [195, 139] width 108 height 23
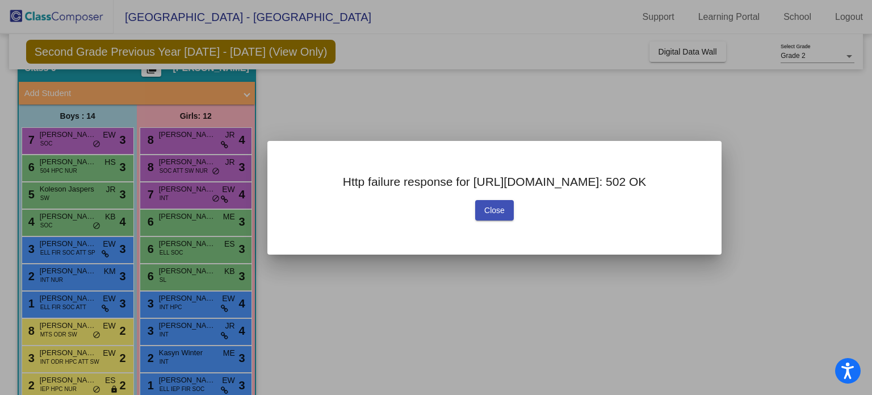
click at [203, 141] on div at bounding box center [436, 197] width 872 height 395
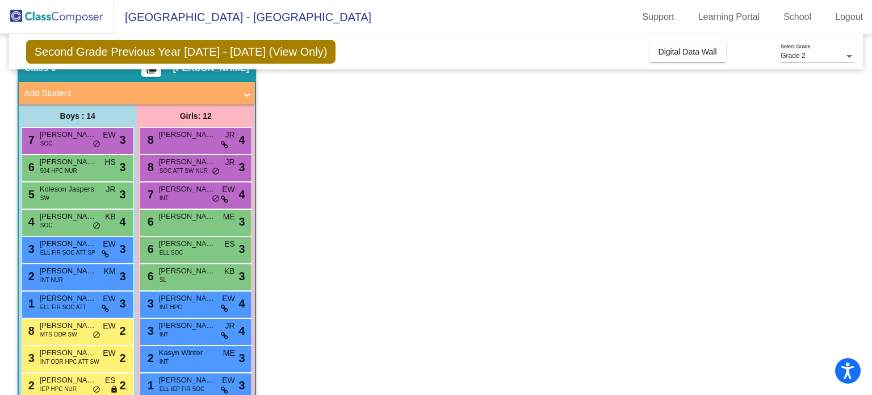
click at [203, 141] on div "8 [PERSON_NAME] lock do_not_disturb_alt 4" at bounding box center [195, 139] width 108 height 23
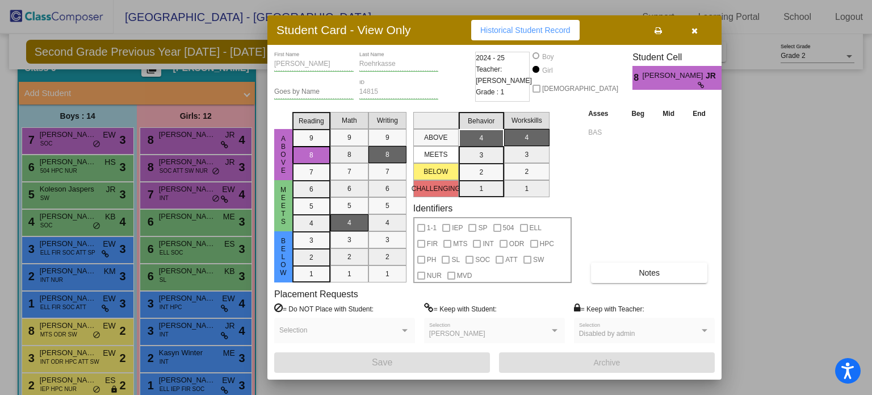
click at [187, 191] on div at bounding box center [436, 197] width 872 height 395
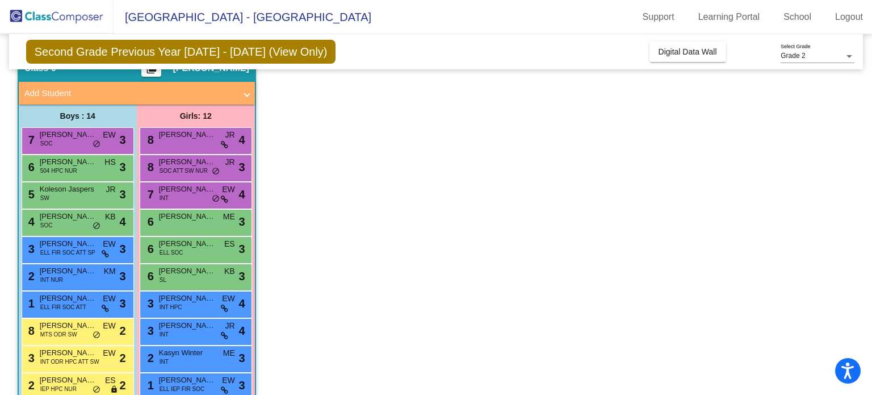
click at [187, 191] on span "[PERSON_NAME]" at bounding box center [187, 188] width 57 height 11
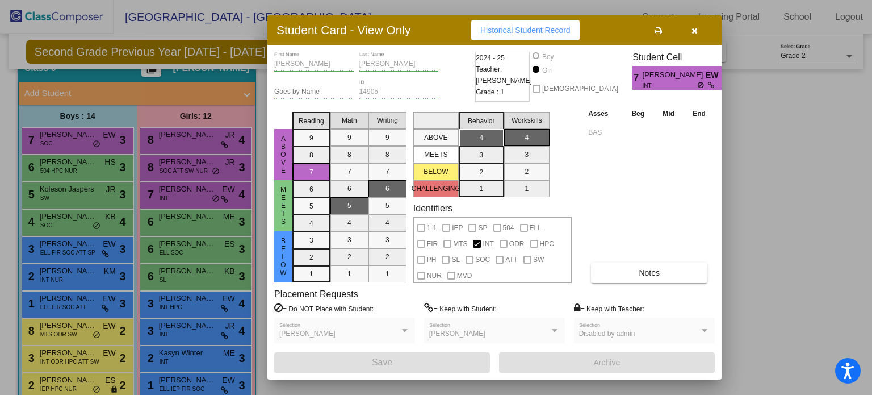
click at [198, 300] on div at bounding box center [436, 197] width 872 height 395
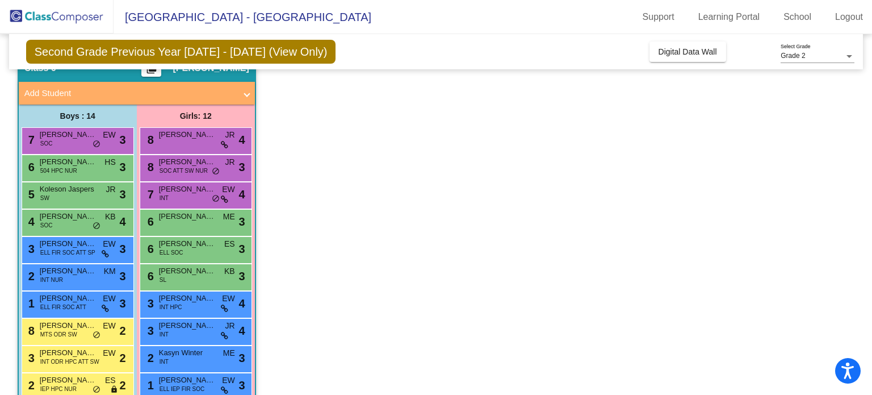
click at [198, 300] on span "[PERSON_NAME]" at bounding box center [187, 297] width 57 height 11
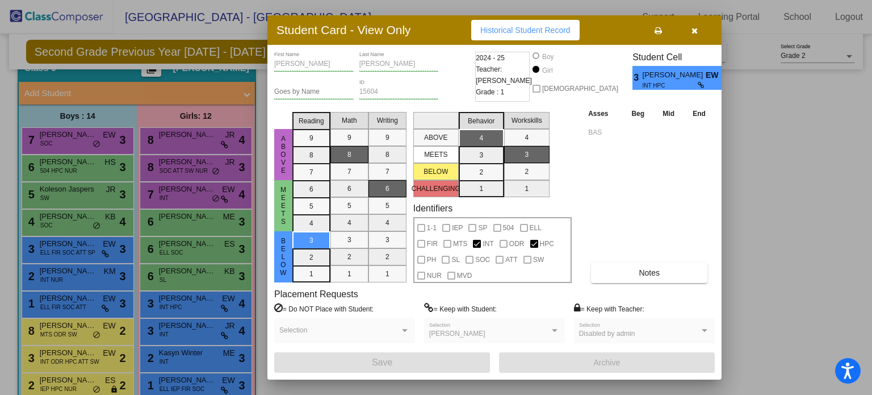
click at [179, 381] on div at bounding box center [436, 197] width 872 height 395
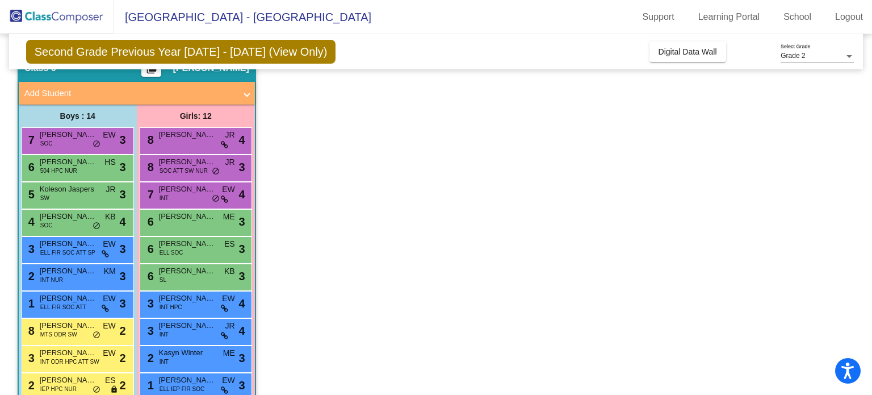
click at [179, 381] on span "[PERSON_NAME]" at bounding box center [187, 379] width 57 height 11
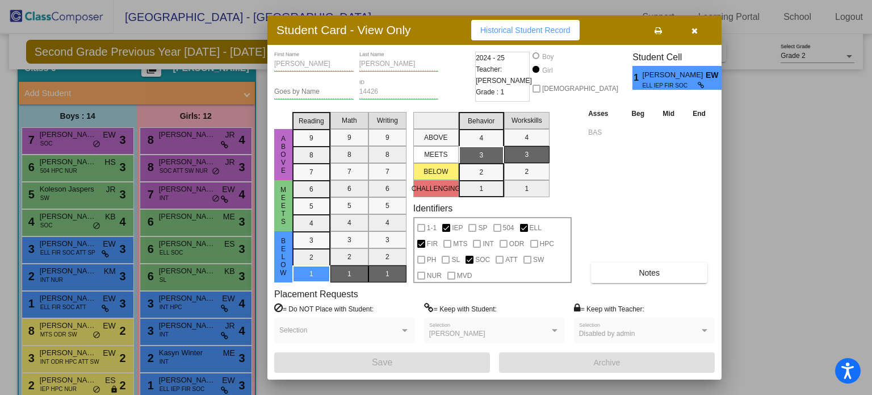
click at [788, 166] on div at bounding box center [436, 197] width 872 height 395
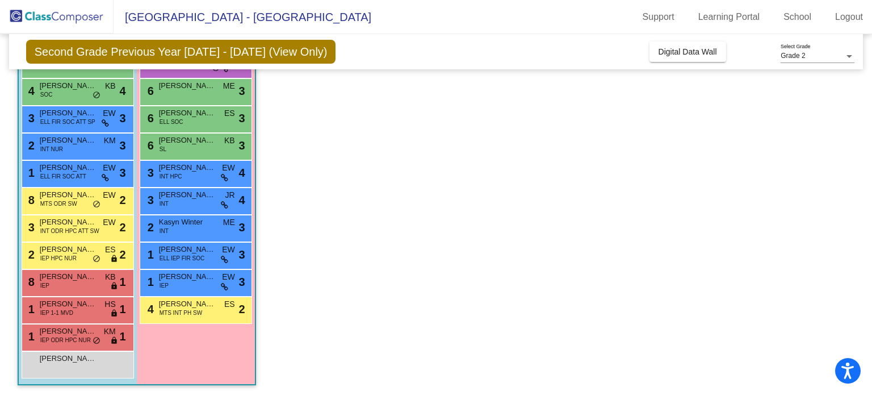
scroll to position [186, 0]
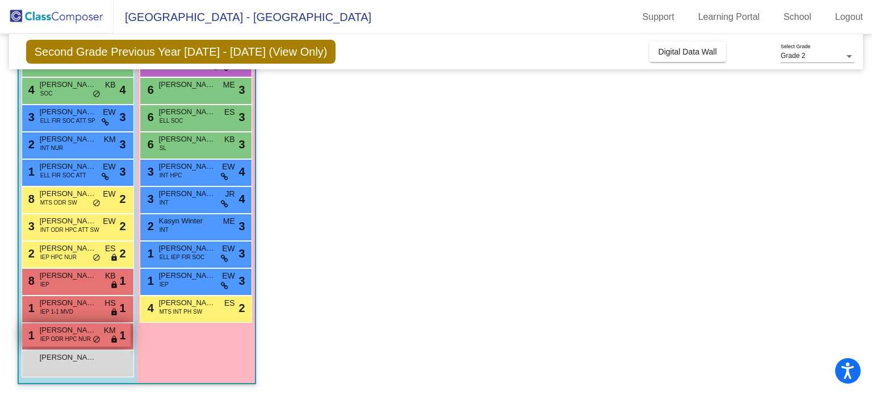
click at [113, 333] on span "KM" at bounding box center [110, 330] width 12 height 12
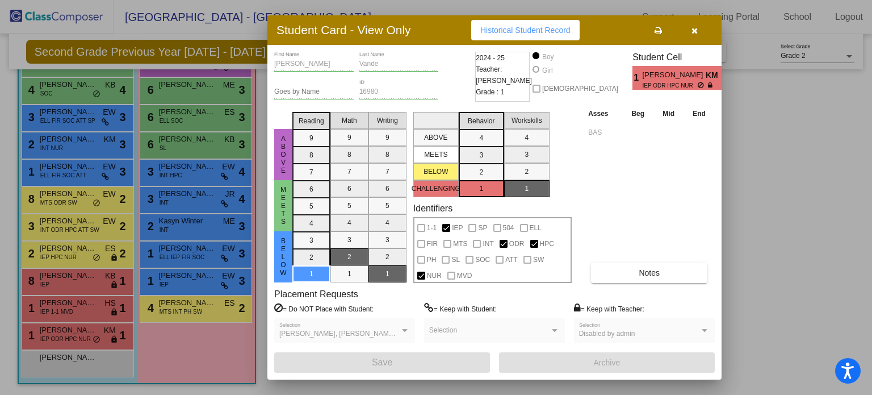
click at [669, 77] on span "[PERSON_NAME]" at bounding box center [674, 75] width 63 height 12
click at [657, 32] on icon at bounding box center [658, 31] width 7 height 8
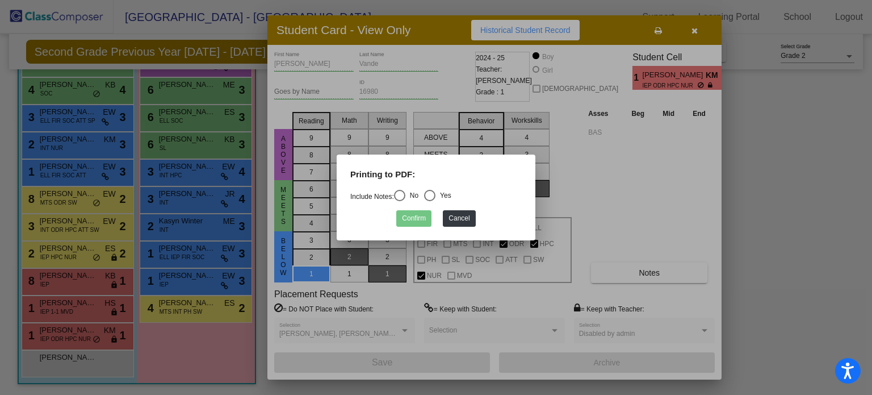
click at [756, 146] on div at bounding box center [436, 197] width 872 height 395
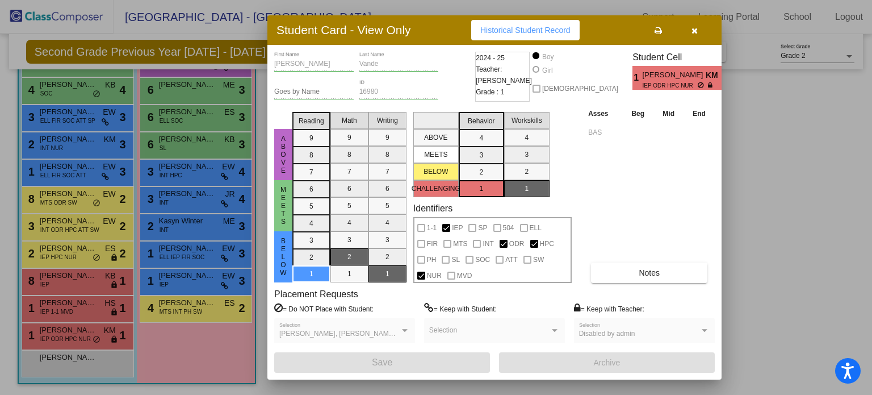
click at [678, 80] on span "[PERSON_NAME]" at bounding box center [674, 75] width 63 height 12
click at [563, 27] on span "Historical Student Record" at bounding box center [525, 30] width 90 height 9
click at [693, 29] on icon "button" at bounding box center [695, 31] width 6 height 8
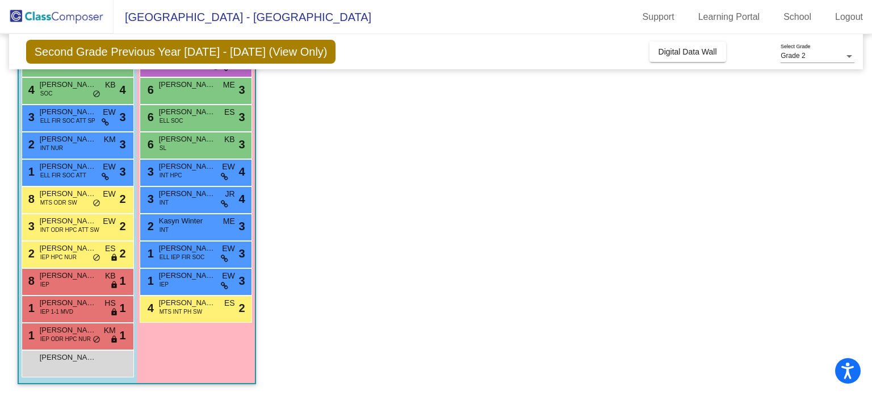
click at [268, 55] on span "Second Grade Previous Year [DATE] - [DATE] (View Only)" at bounding box center [181, 52] width 310 height 24
click at [246, 15] on span "[GEOGRAPHIC_DATA] - [GEOGRAPHIC_DATA]" at bounding box center [243, 17] width 258 height 18
click at [33, 15] on img at bounding box center [57, 17] width 114 height 34
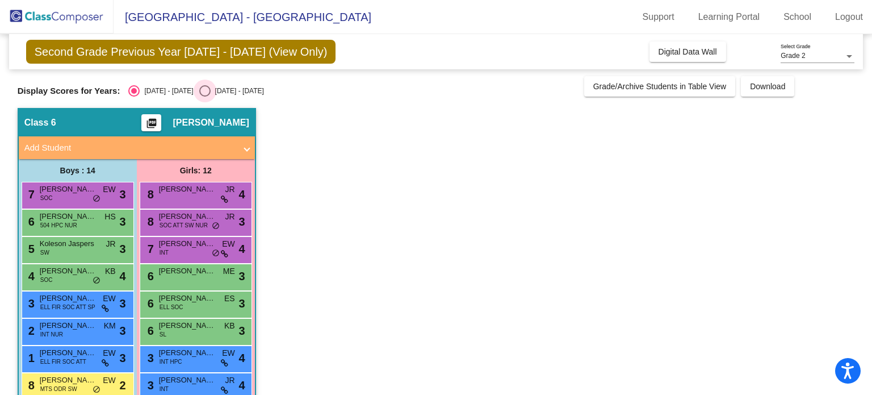
click at [211, 88] on div "[DATE] - [DATE]" at bounding box center [237, 91] width 53 height 10
click at [205, 97] on input "[DATE] - [DATE]" at bounding box center [204, 97] width 1 height 1
radio input "true"
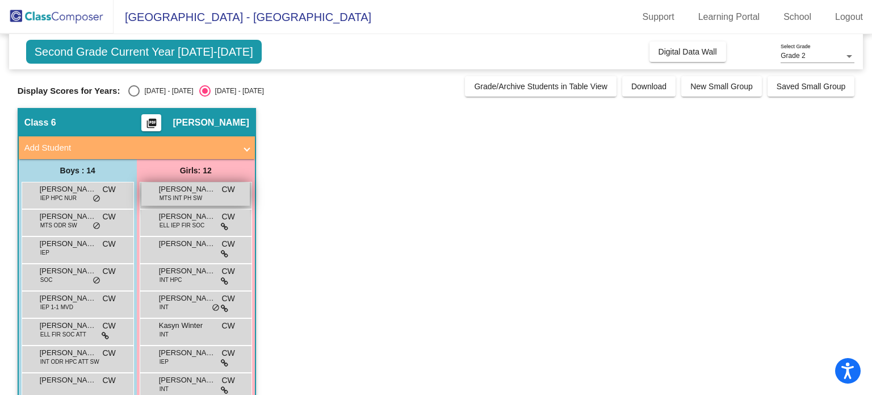
click at [223, 193] on span "CW" at bounding box center [227, 189] width 13 height 12
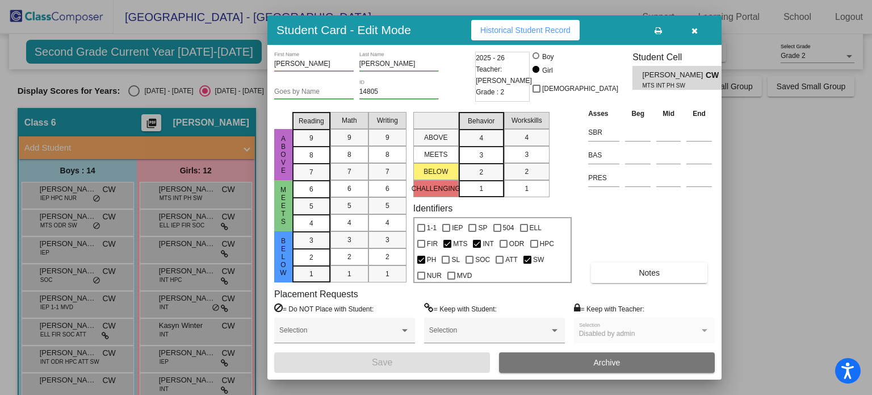
click at [765, 264] on div at bounding box center [436, 197] width 872 height 395
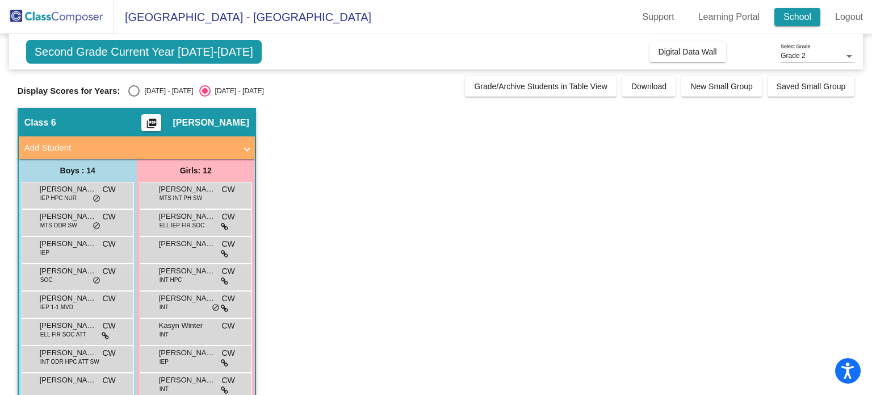
click at [792, 8] on link "School" at bounding box center [798, 17] width 46 height 18
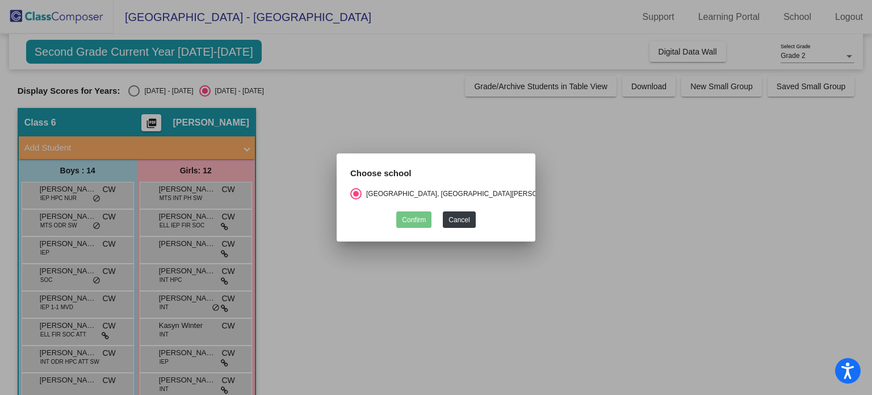
click at [784, 168] on div at bounding box center [436, 197] width 872 height 395
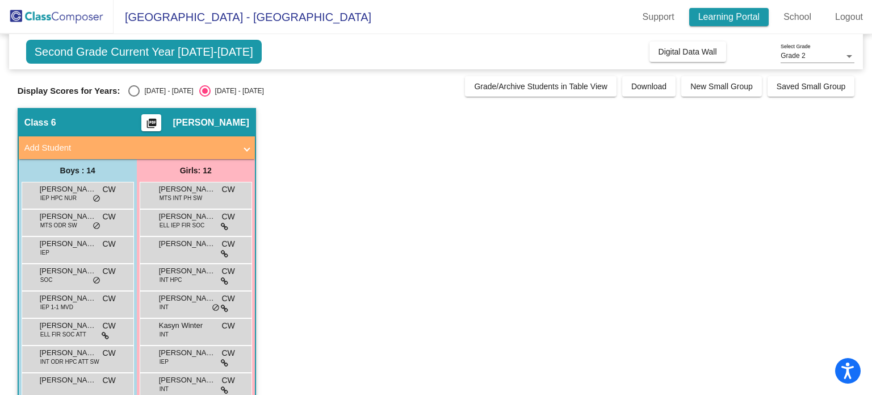
click at [732, 14] on link "Learning Portal" at bounding box center [729, 17] width 80 height 18
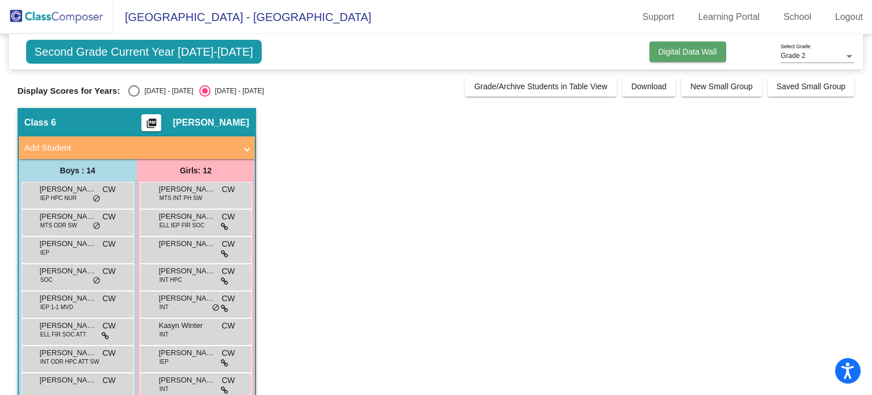
click at [692, 48] on span "Digital Data Wall" at bounding box center [688, 51] width 58 height 9
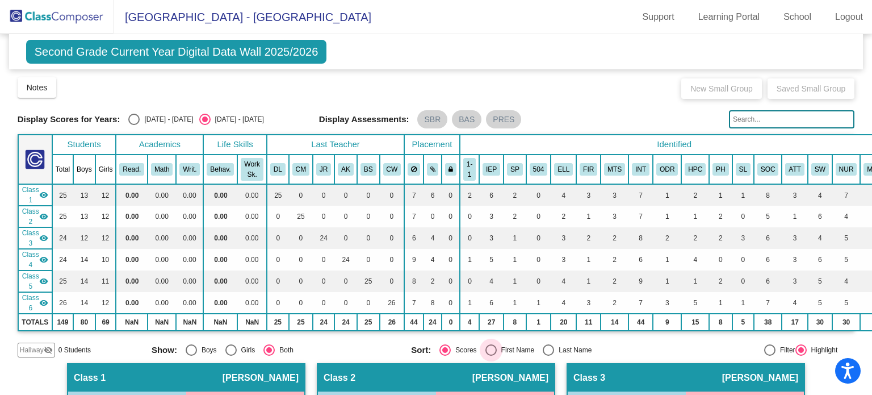
click at [488, 350] on div "Select an option" at bounding box center [491, 349] width 11 height 11
click at [491, 356] on input "First Name" at bounding box center [491, 356] width 1 height 1
radio input "true"
click at [446, 344] on div "Select an option" at bounding box center [445, 349] width 11 height 11
click at [445, 356] on input "Scores" at bounding box center [445, 356] width 1 height 1
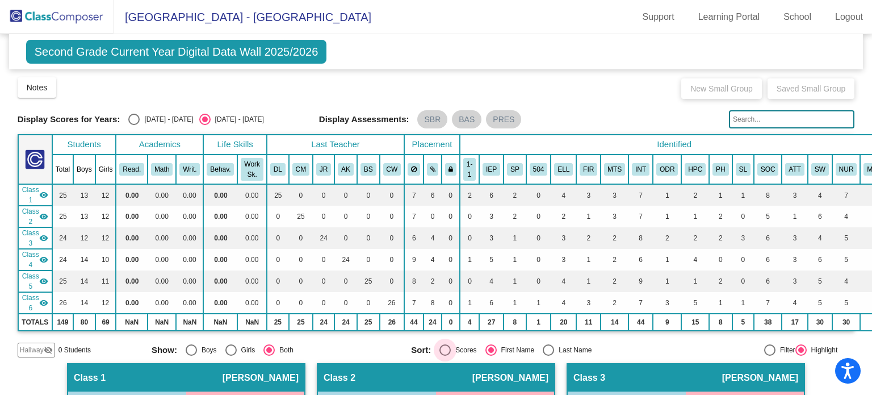
radio input "true"
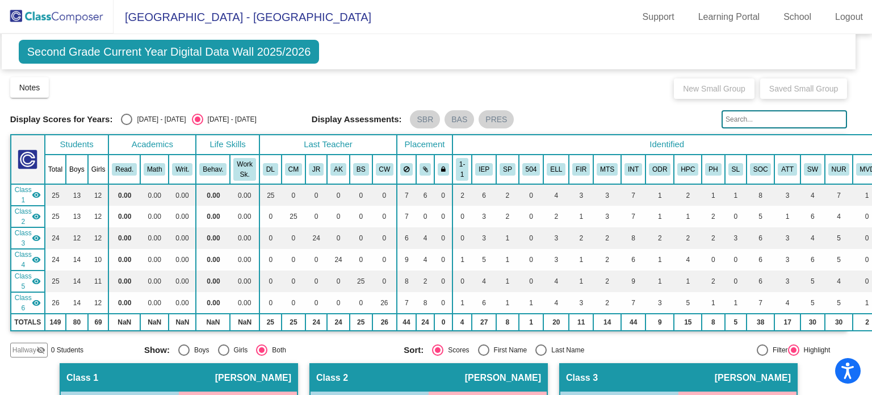
drag, startPoint x: 865, startPoint y: 99, endPoint x: 872, endPoint y: 174, distance: 75.3
click at [872, 174] on mat-sidenav-content "Grade 2 Select Grade Second Grade Current Year Digital Data Wall 2025/2026 Add,…" at bounding box center [436, 214] width 872 height 361
click at [853, 174] on th "MVD" at bounding box center [867, 169] width 28 height 30
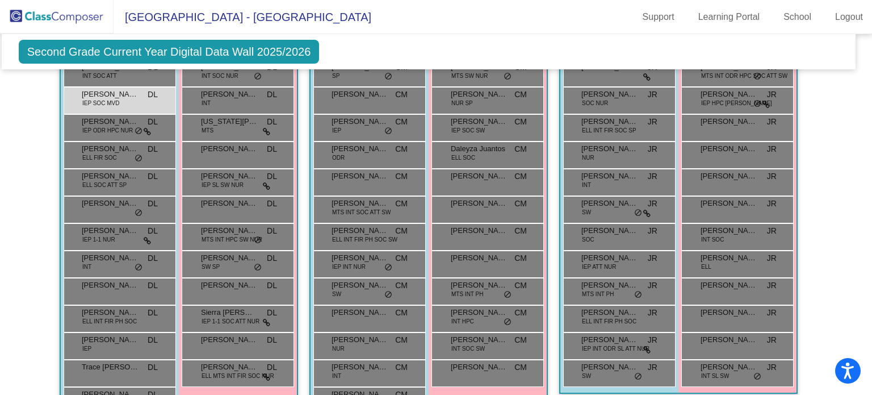
scroll to position [357, 7]
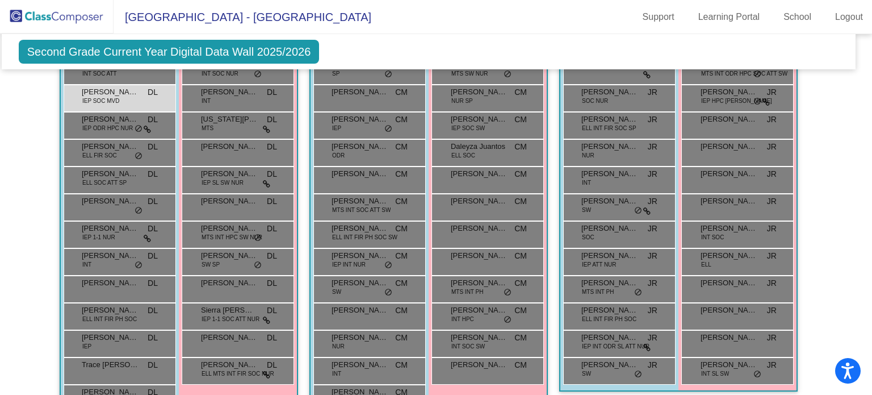
click at [733, 195] on span "[PERSON_NAME]" at bounding box center [729, 200] width 57 height 11
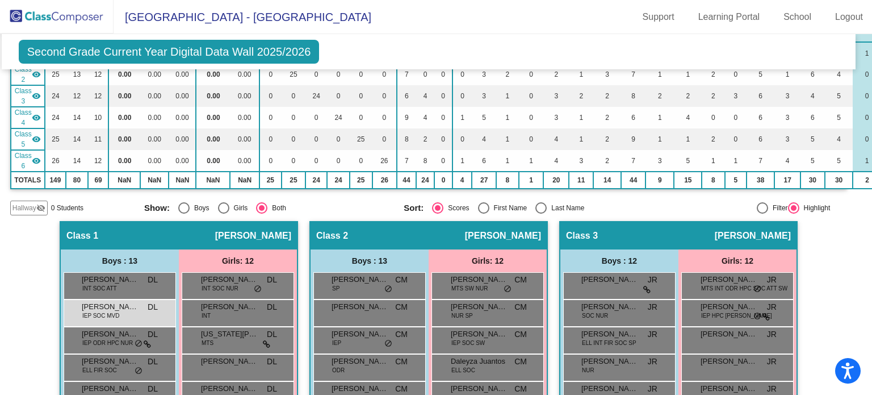
scroll to position [143, 7]
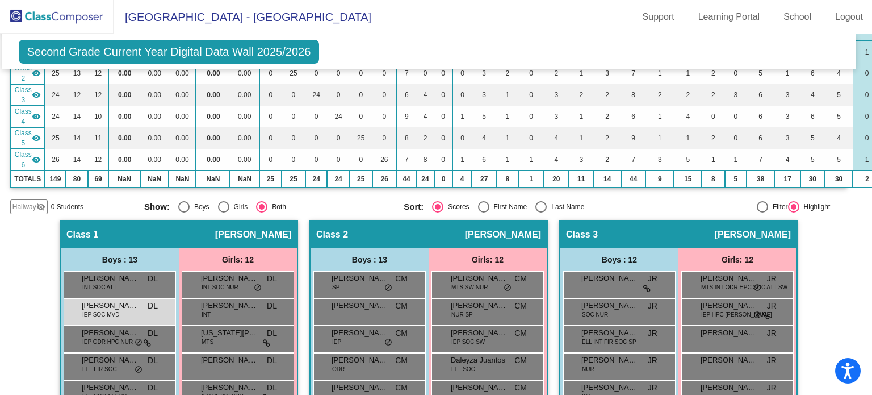
click at [479, 201] on div "Select an option" at bounding box center [483, 206] width 11 height 11
click at [483, 212] on input "First Name" at bounding box center [483, 212] width 1 height 1
radio input "true"
click at [436, 201] on div "Select an option" at bounding box center [437, 206] width 11 height 11
click at [437, 212] on input "Scores" at bounding box center [437, 212] width 1 height 1
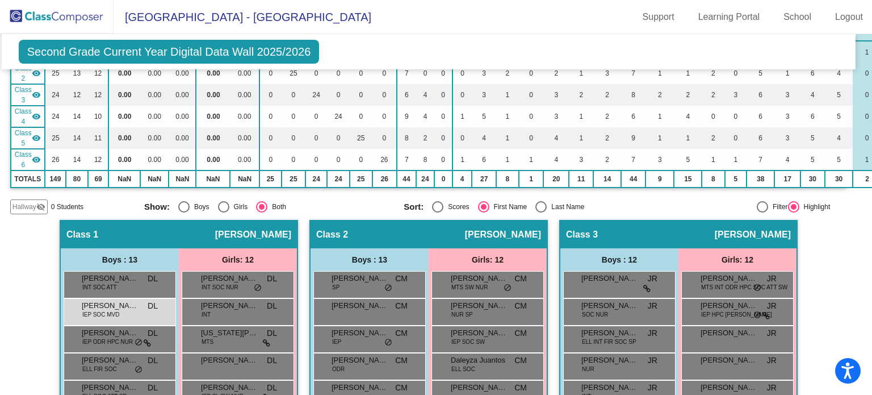
radio input "true"
click at [757, 201] on div at bounding box center [762, 206] width 11 height 11
click at [762, 212] on input "Filter" at bounding box center [762, 212] width 1 height 1
radio input "true"
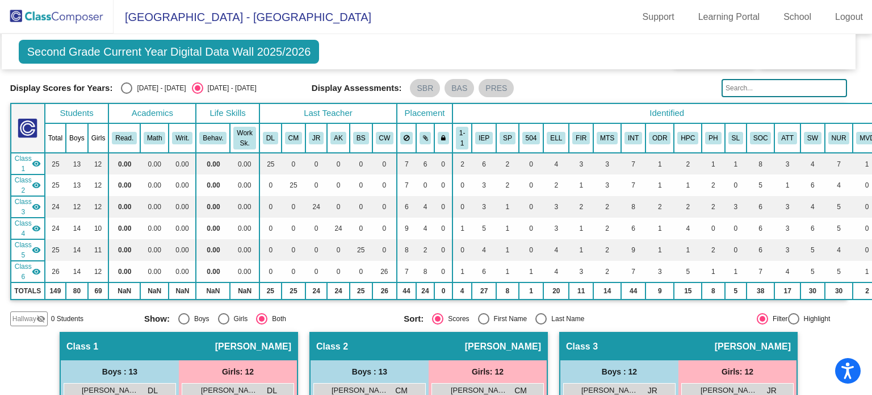
scroll to position [0, 7]
